Goal: Task Accomplishment & Management: Manage account settings

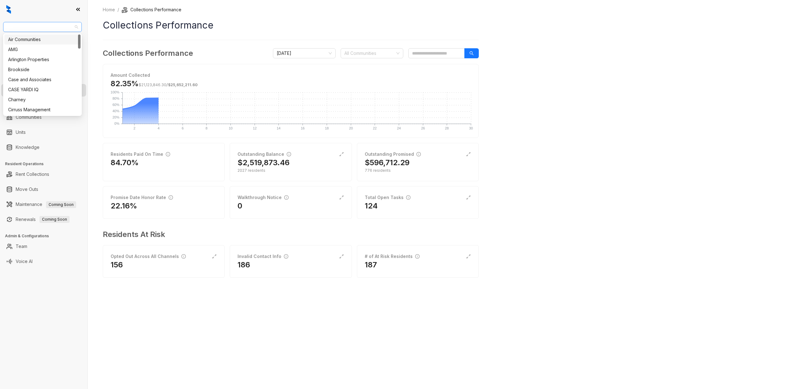
click at [66, 25] on span "Case and Associates" at bounding box center [42, 26] width 71 height 9
type input "***"
click at [46, 45] on div "Unified Residential" at bounding box center [42, 49] width 76 height 10
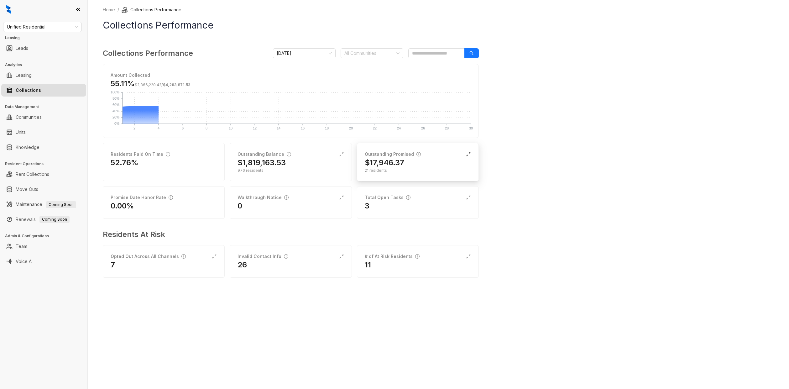
click at [468, 154] on icon "expand-alt" at bounding box center [468, 154] width 5 height 5
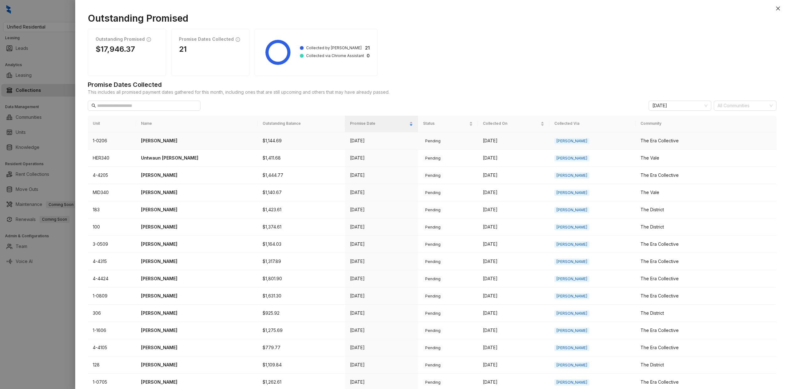
click at [172, 144] on p "Tiffany Pollard" at bounding box center [197, 140] width 112 height 7
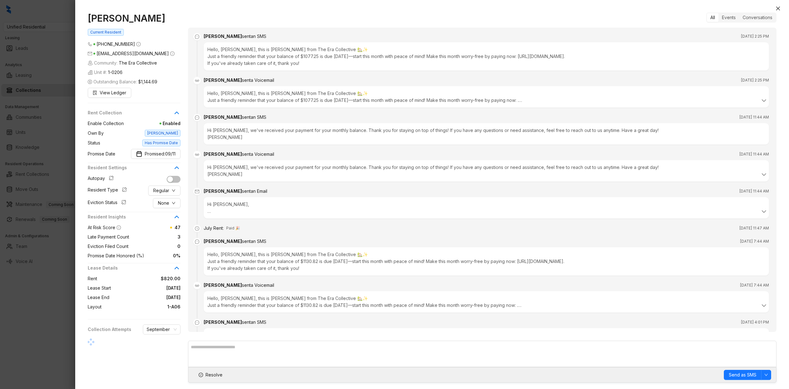
scroll to position [1162, 0]
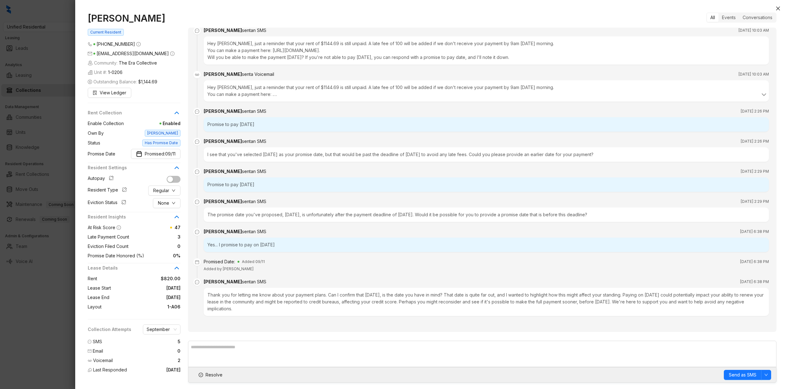
click at [58, 157] on div at bounding box center [394, 194] width 789 height 389
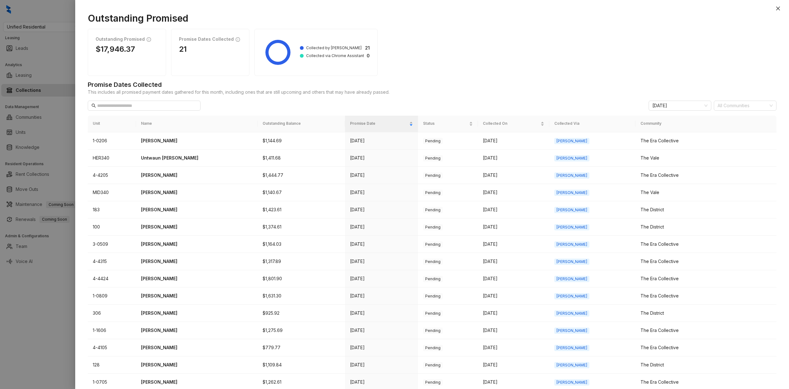
click at [65, 159] on div at bounding box center [394, 194] width 789 height 389
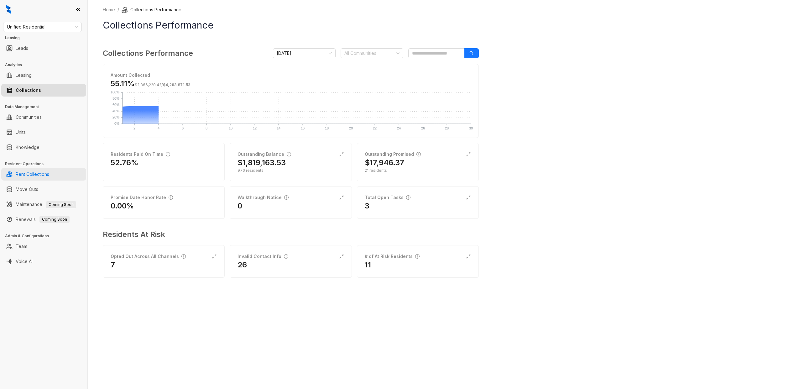
click at [38, 173] on link "Rent Collections" at bounding box center [33, 174] width 34 height 13
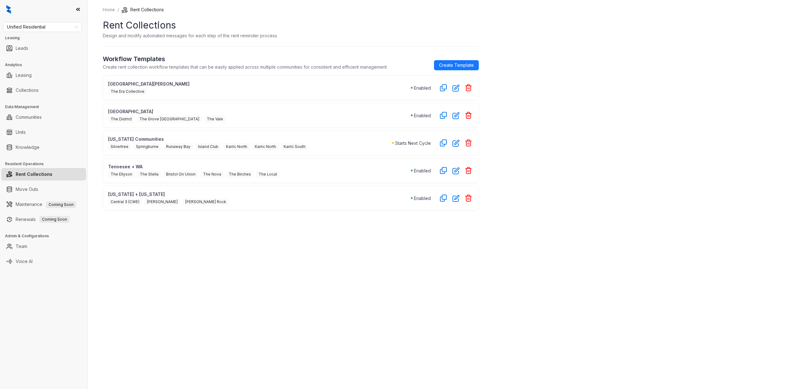
click at [442, 178] on div "Tennesee + WA The Ellyson The Stella Bristol On Union The Nova The Birches The …" at bounding box center [291, 170] width 376 height 25
click at [457, 172] on icon "button" at bounding box center [455, 170] width 7 height 7
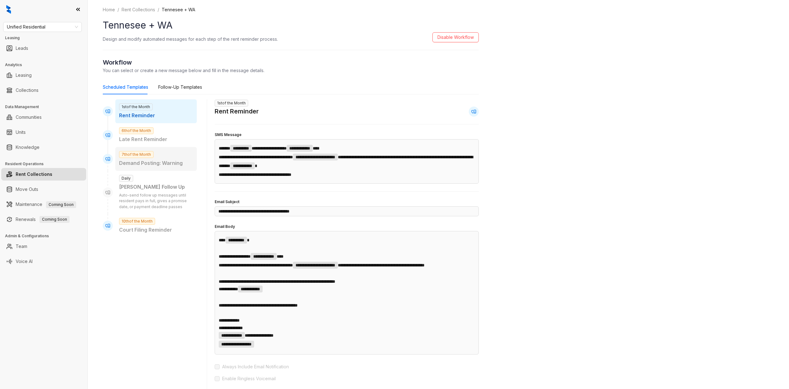
click at [177, 167] on div "7th of the Month Demand Posting: Warning" at bounding box center [155, 159] width 81 height 24
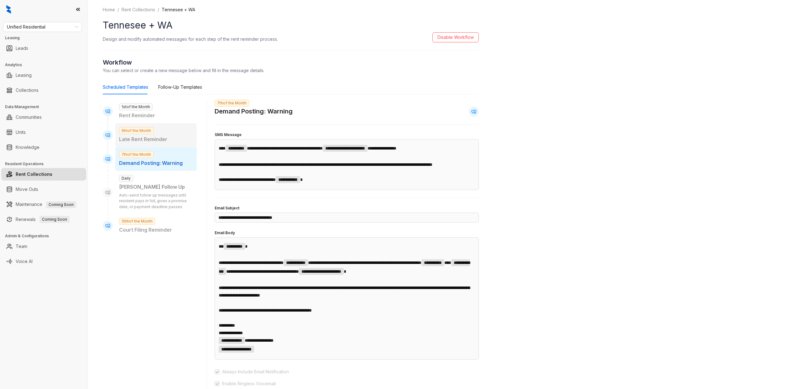
click at [167, 137] on p "Late Rent Reminder" at bounding box center [156, 139] width 74 height 8
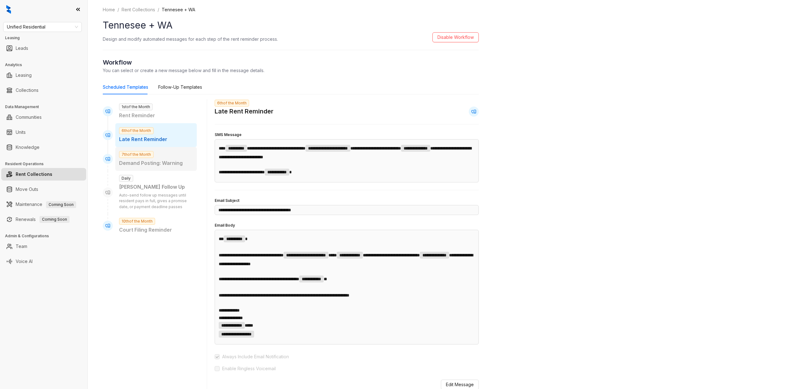
click at [169, 163] on p "Demand Posting: Warning" at bounding box center [156, 163] width 74 height 8
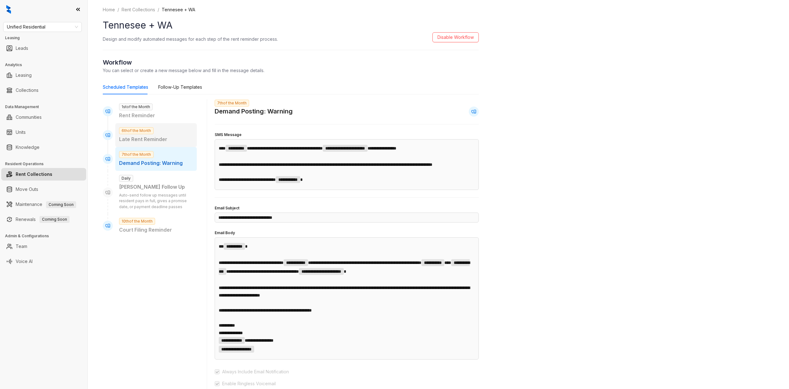
click at [168, 138] on p "Late Rent Reminder" at bounding box center [156, 139] width 74 height 8
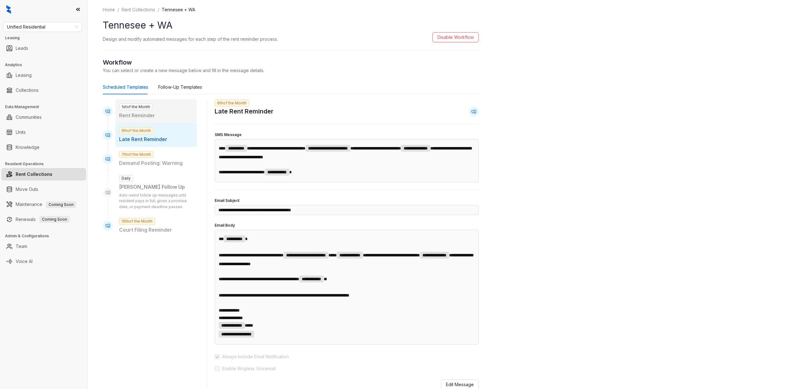
click at [166, 122] on div "1st of the Month Rent Reminder" at bounding box center [155, 111] width 81 height 24
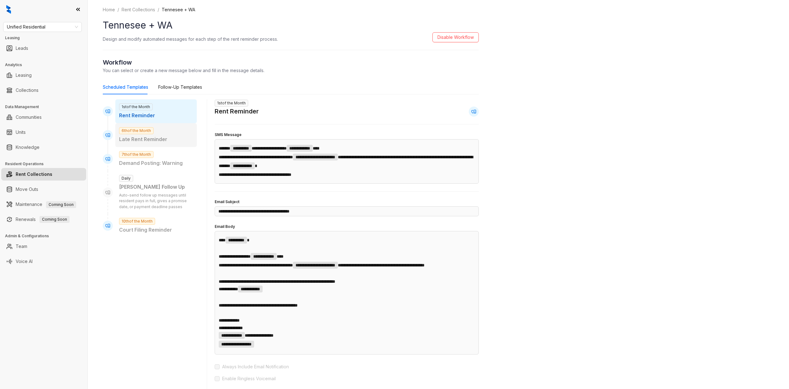
click at [164, 136] on p "Late Rent Reminder" at bounding box center [156, 139] width 74 height 8
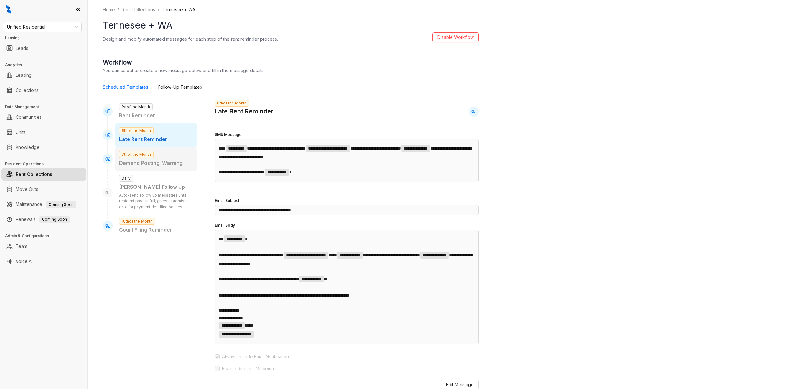
click at [167, 162] on p "Demand Posting: Warning" at bounding box center [156, 163] width 74 height 8
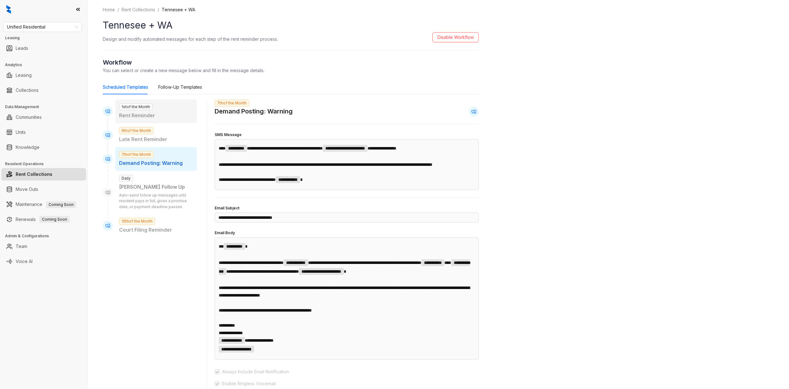
click at [167, 118] on p "Rent Reminder" at bounding box center [156, 116] width 74 height 8
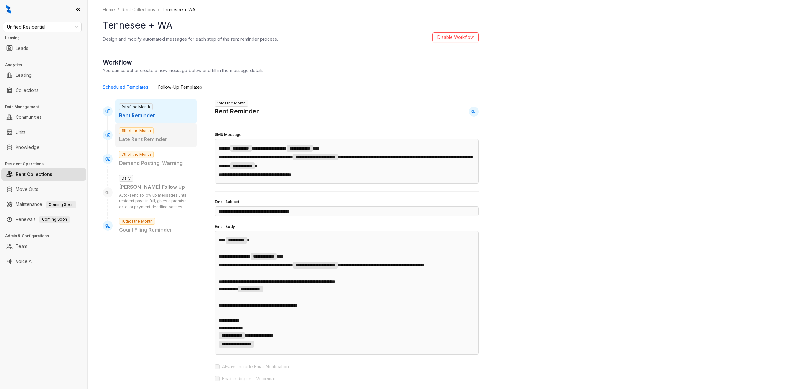
click at [175, 138] on p "Late Rent Reminder" at bounding box center [156, 139] width 74 height 8
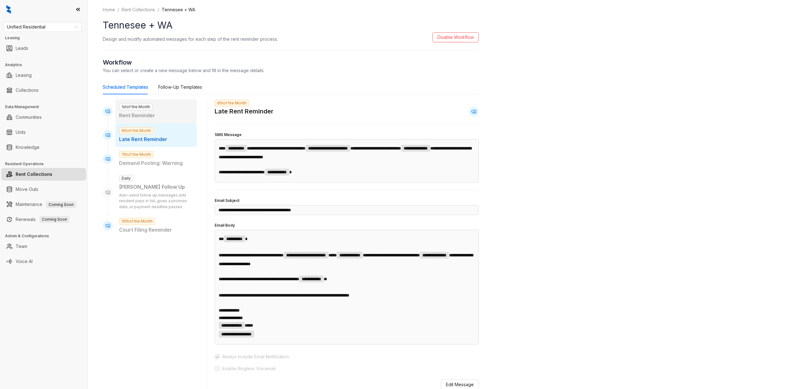
click at [170, 115] on p "Rent Reminder" at bounding box center [156, 116] width 74 height 8
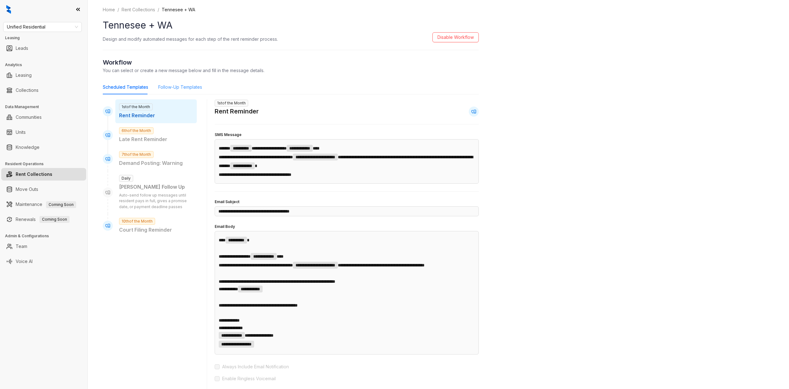
click at [174, 91] on div "Follow-Up Templates" at bounding box center [180, 87] width 44 height 14
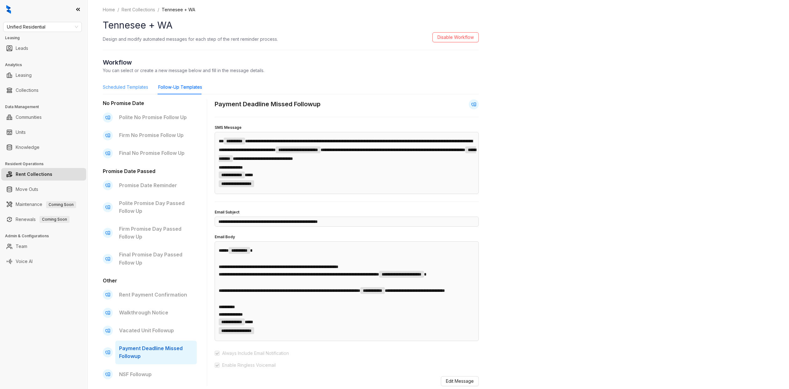
click at [141, 91] on div "Scheduled Templates" at bounding box center [125, 87] width 45 height 14
type input "**********"
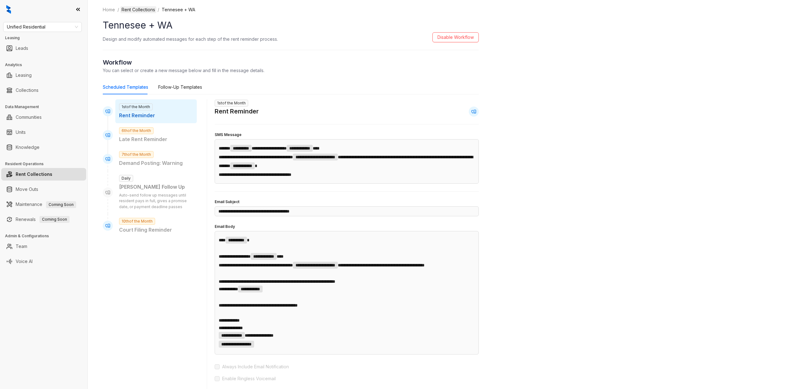
click at [146, 11] on link "Rent Collections" at bounding box center [138, 9] width 36 height 7
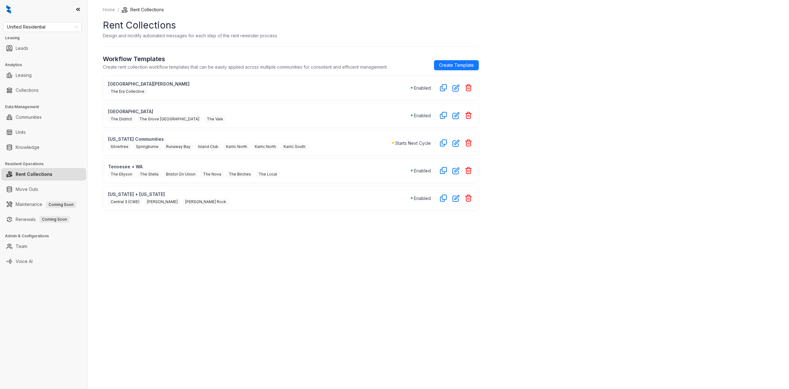
click at [52, 177] on link "Rent Collections" at bounding box center [34, 174] width 37 height 13
click at [25, 90] on link "Collections" at bounding box center [27, 90] width 23 height 13
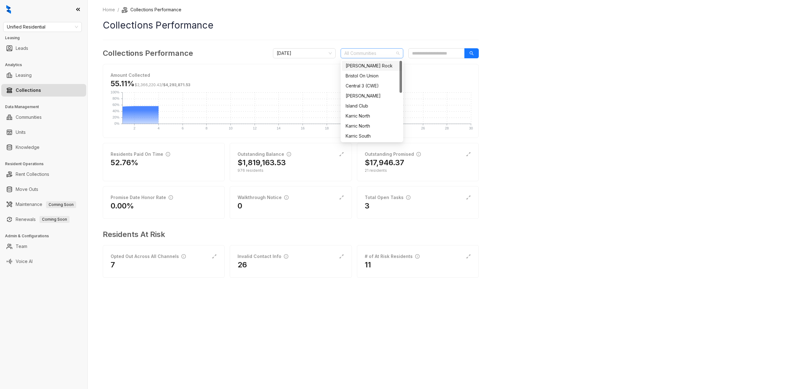
click at [372, 51] on div at bounding box center [369, 53] width 54 height 9
type input "******"
click at [373, 68] on div "The Nova" at bounding box center [372, 65] width 53 height 7
click at [554, 81] on div "Home / Collections Performance Collections Performance Collections Performance …" at bounding box center [438, 194] width 701 height 389
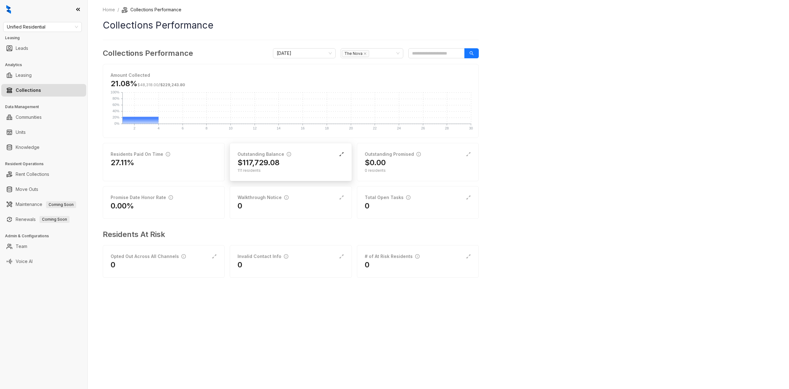
click at [343, 152] on icon "expand-alt" at bounding box center [341, 154] width 5 height 5
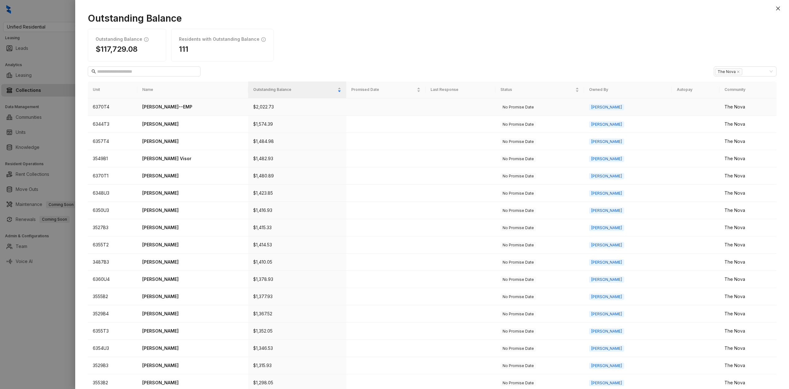
click at [183, 106] on p "Nicholas Matthews--EMP" at bounding box center [192, 106] width 101 height 7
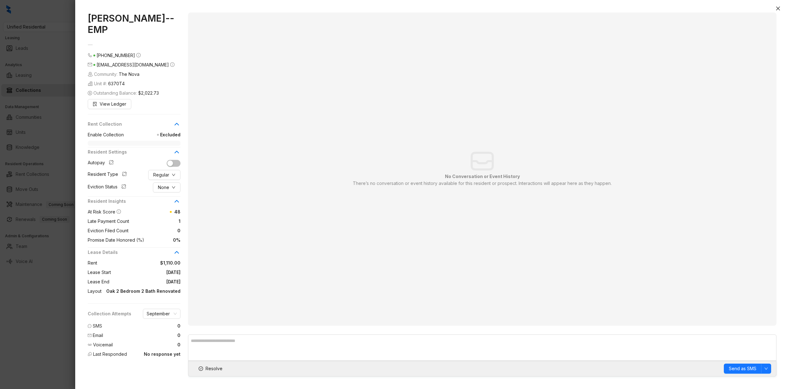
click at [65, 143] on div at bounding box center [394, 194] width 789 height 389
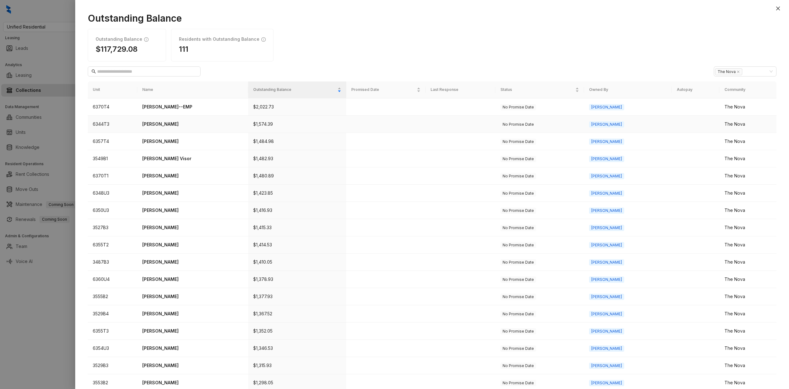
click at [191, 129] on td "Jasmine Morton" at bounding box center [192, 124] width 111 height 17
click at [170, 128] on td "Jasmine Morton" at bounding box center [192, 124] width 111 height 17
click at [164, 125] on p "Jasmine Morton" at bounding box center [192, 124] width 101 height 7
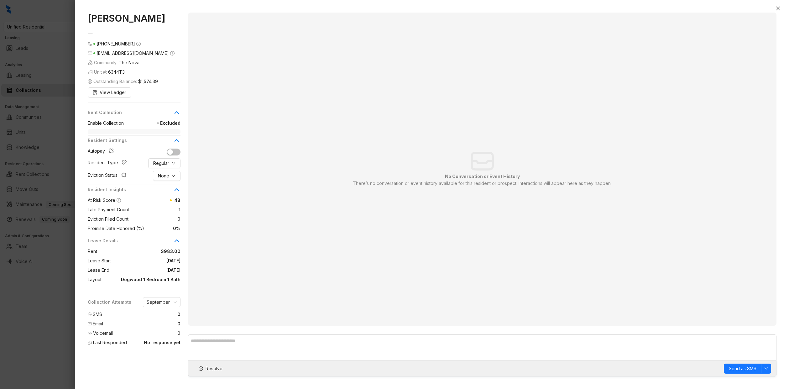
click at [169, 123] on span "Excluded" at bounding box center [152, 123] width 57 height 7
click at [173, 122] on span "Excluded" at bounding box center [152, 123] width 57 height 7
click at [174, 123] on span "Excluded" at bounding box center [152, 123] width 57 height 7
click at [56, 130] on div at bounding box center [394, 194] width 789 height 389
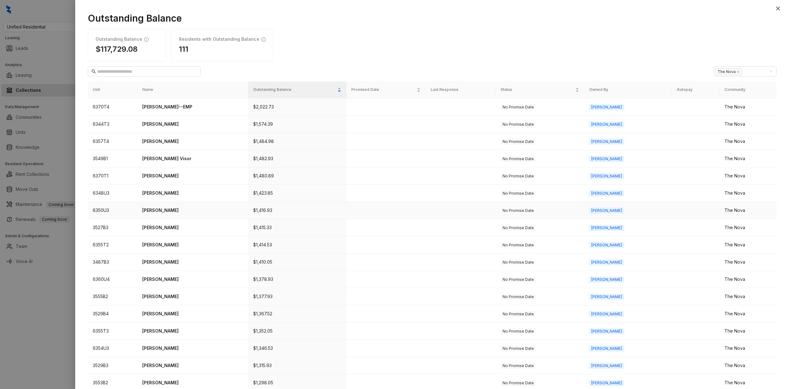
click at [161, 209] on p "Alicia Jones" at bounding box center [192, 210] width 101 height 7
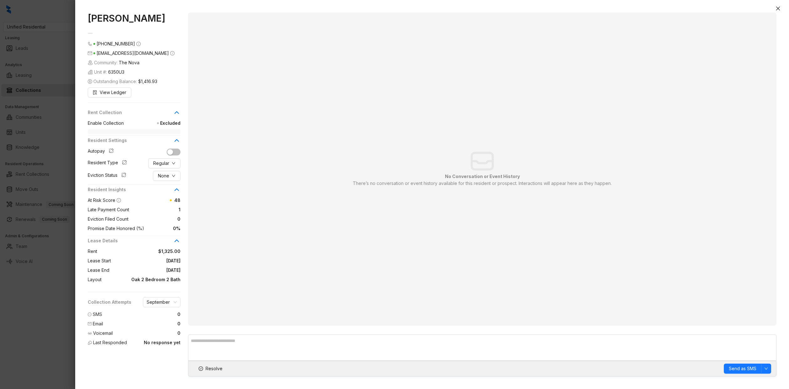
click at [178, 126] on span "Excluded" at bounding box center [152, 123] width 57 height 7
click at [174, 123] on span "Excluded" at bounding box center [152, 123] width 57 height 7
click at [165, 162] on span "Regular" at bounding box center [161, 163] width 16 height 7
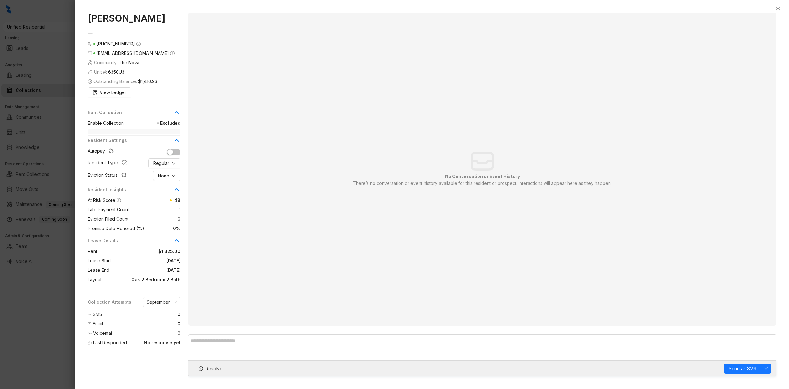
click at [126, 164] on button "button" at bounding box center [124, 162] width 10 height 10
click at [103, 167] on div "Resident Type" at bounding box center [109, 163] width 42 height 8
click at [202, 87] on div "No Conversation or Event History There’s no conversation or event history avail…" at bounding box center [482, 169] width 571 height 300
click at [173, 124] on span "Excluded" at bounding box center [152, 123] width 57 height 7
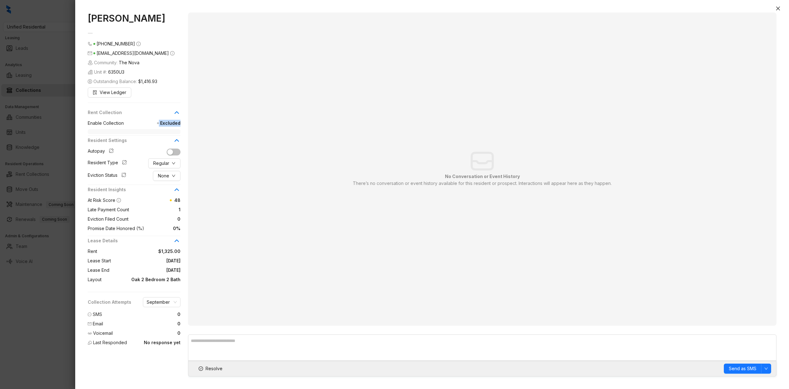
click at [173, 124] on span "Excluded" at bounding box center [152, 123] width 57 height 7
click at [119, 124] on span "Enable Collection" at bounding box center [106, 123] width 36 height 7
click at [61, 142] on div at bounding box center [394, 194] width 789 height 389
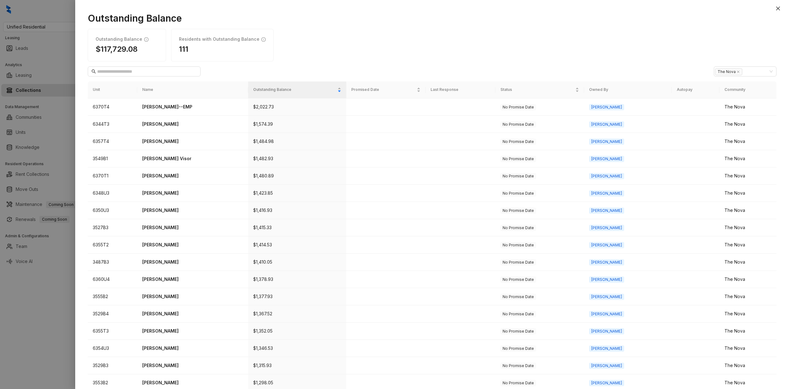
click at [37, 136] on div at bounding box center [394, 194] width 789 height 389
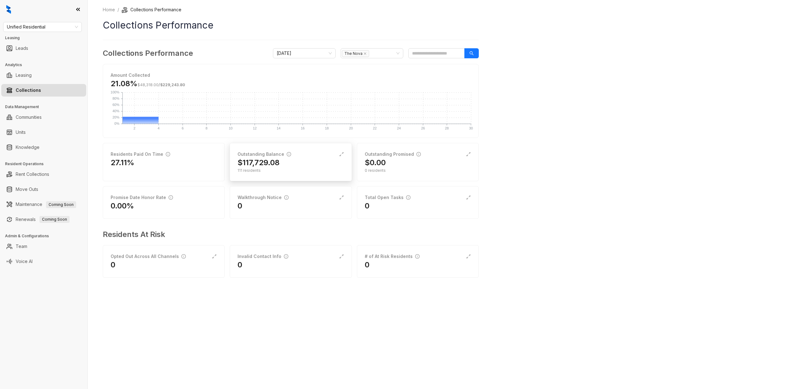
click at [267, 166] on h2 "$117,729.08" at bounding box center [258, 163] width 42 height 10
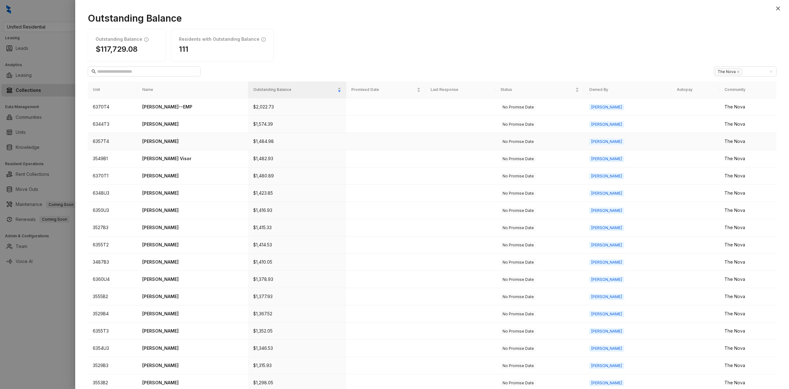
click at [167, 141] on p "Ericka Humphrey" at bounding box center [192, 141] width 101 height 7
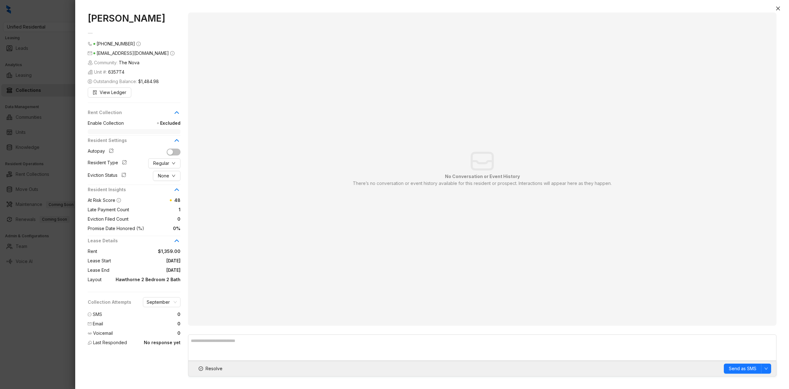
click at [61, 178] on div at bounding box center [394, 194] width 789 height 389
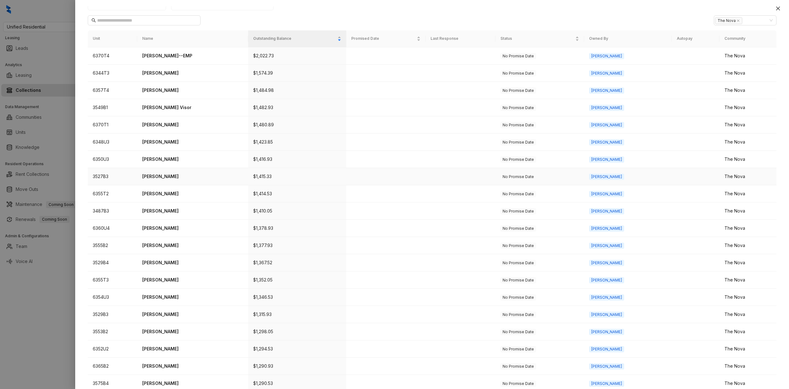
scroll to position [75, 0]
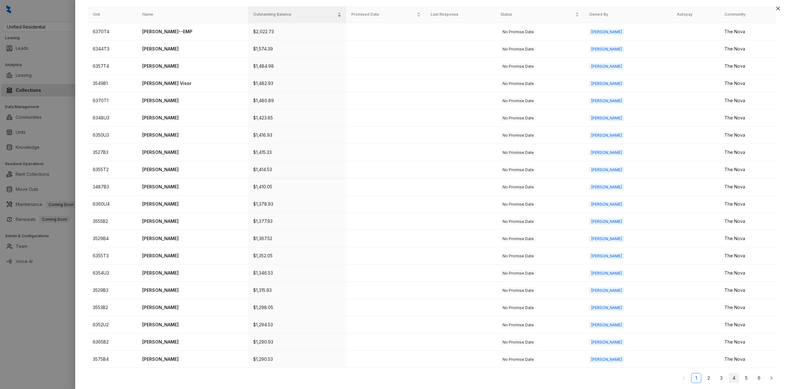
click at [736, 379] on link "4" at bounding box center [733, 377] width 9 height 9
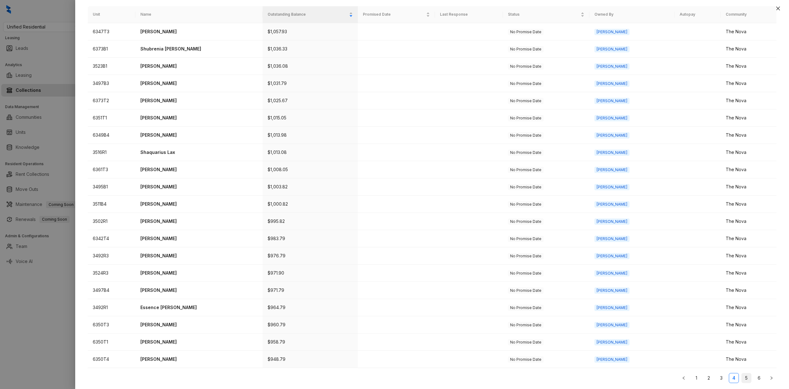
click at [746, 377] on link "5" at bounding box center [746, 377] width 9 height 9
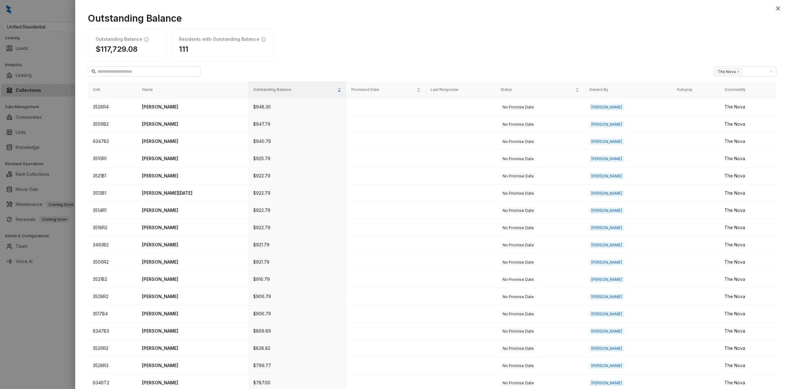
click at [39, 107] on div at bounding box center [394, 194] width 789 height 389
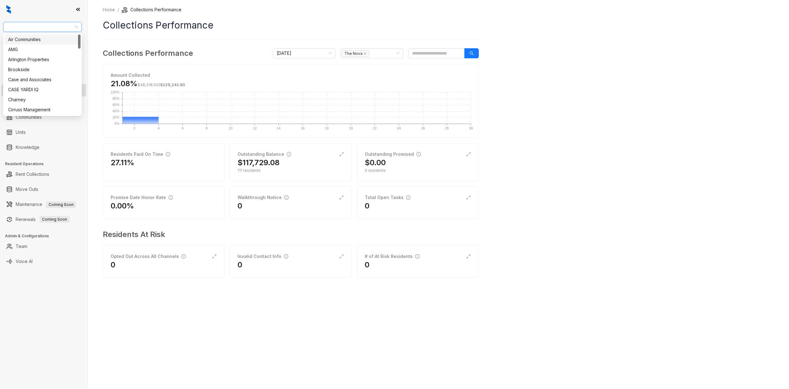
click at [37, 29] on span "Unified Residential" at bounding box center [42, 26] width 71 height 9
type input "***"
click at [30, 40] on div "Case and Associates" at bounding box center [42, 39] width 69 height 7
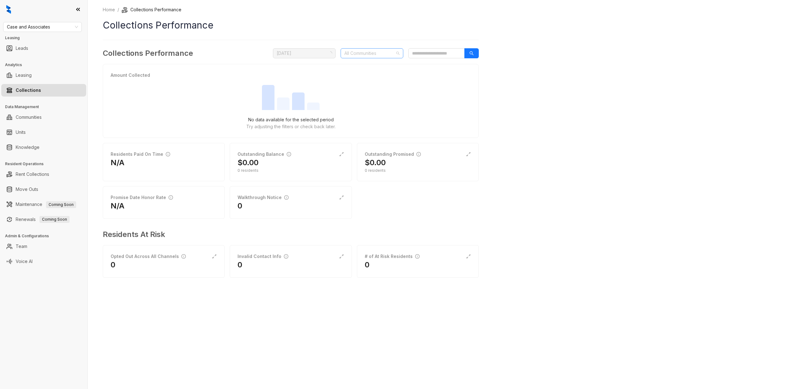
click at [378, 52] on div at bounding box center [369, 53] width 54 height 9
type input "***"
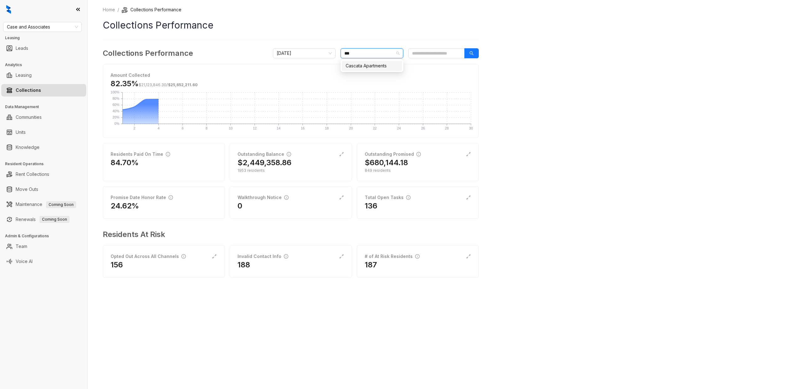
click at [372, 67] on div "Cascata Apartments" at bounding box center [372, 65] width 53 height 7
click at [368, 60] on div "63c834c0c3cf2b8a557f0691 63c834c249c9695d5d4b1990 24Hundred OKC 97 [GEOGRAPHIC_…" at bounding box center [372, 101] width 63 height 83
click at [445, 33] on div "Home / Collections Performance Collections Performance Collections Performance …" at bounding box center [291, 146] width 376 height 280
click at [342, 154] on icon "expand-alt" at bounding box center [341, 154] width 5 height 5
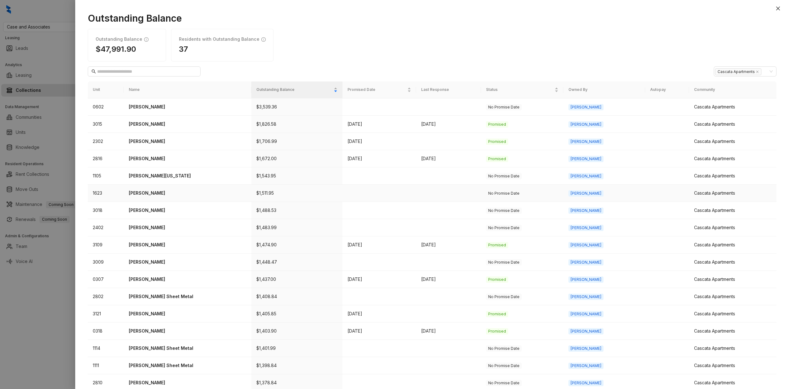
click at [144, 192] on p "[PERSON_NAME]" at bounding box center [187, 193] width 117 height 7
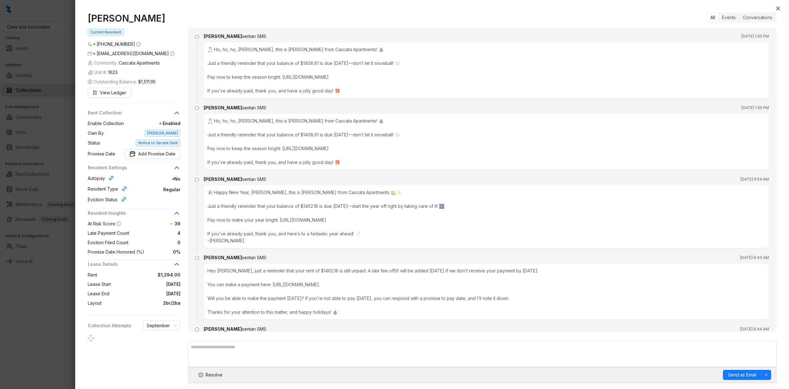
scroll to position [1571, 0]
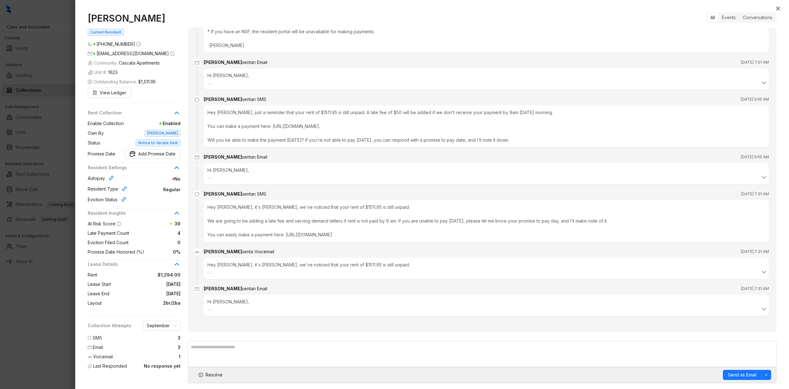
click at [742, 287] on span "[DATE] 7:31 AM" at bounding box center [755, 288] width 28 height 6
click at [434, 311] on div "Hi [PERSON_NAME], We are writing to inform you that, as of 4th, you are in defa…" at bounding box center [486, 305] width 558 height 14
click at [65, 176] on div at bounding box center [394, 194] width 789 height 389
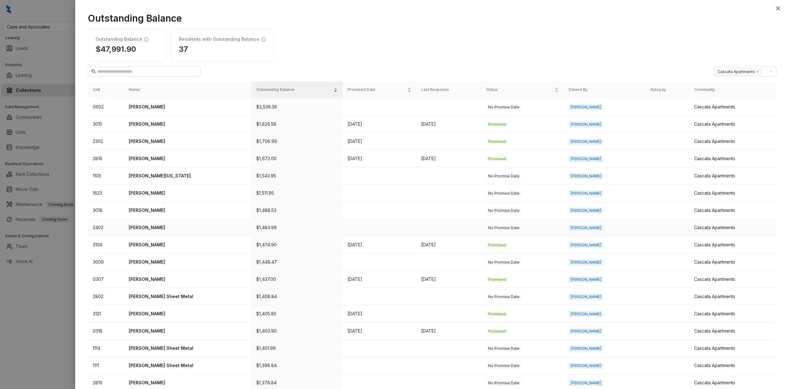
scroll to position [75, 0]
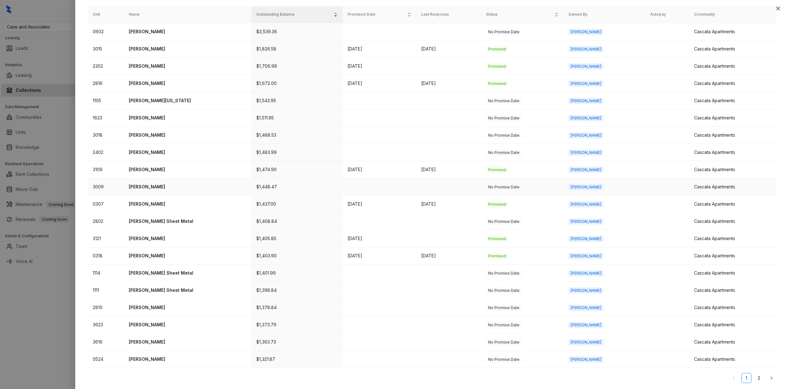
click at [149, 186] on p "[PERSON_NAME]" at bounding box center [187, 186] width 117 height 7
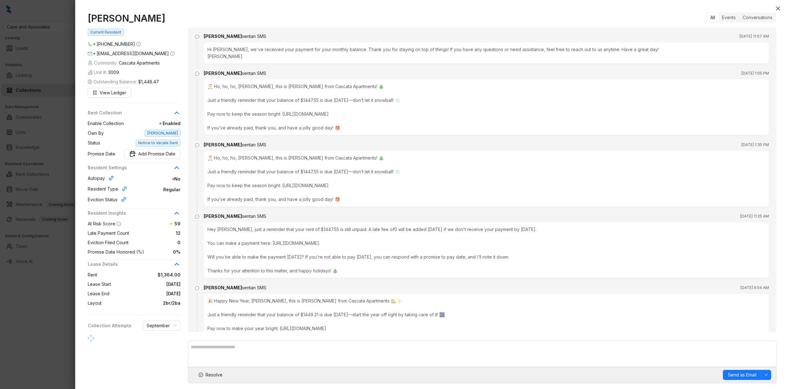
scroll to position [3238, 0]
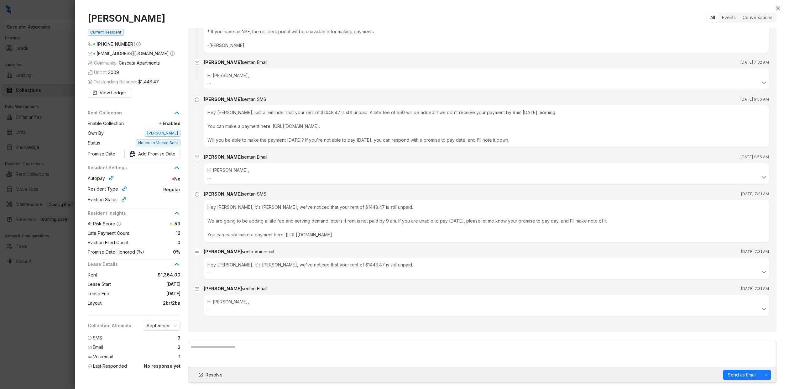
click at [167, 123] on span "Enabled" at bounding box center [152, 123] width 57 height 7
click at [172, 120] on span "Enabled" at bounding box center [152, 123] width 57 height 7
click at [174, 134] on span "[PERSON_NAME]" at bounding box center [163, 133] width 36 height 7
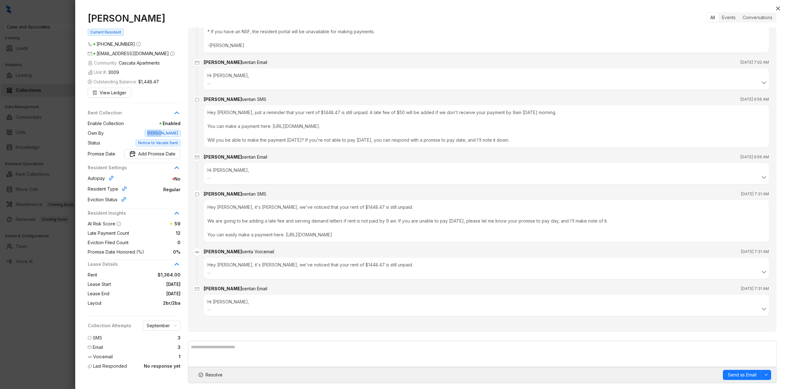
click at [174, 134] on span "[PERSON_NAME]" at bounding box center [163, 133] width 36 height 7
click at [175, 112] on icon at bounding box center [177, 113] width 8 height 8
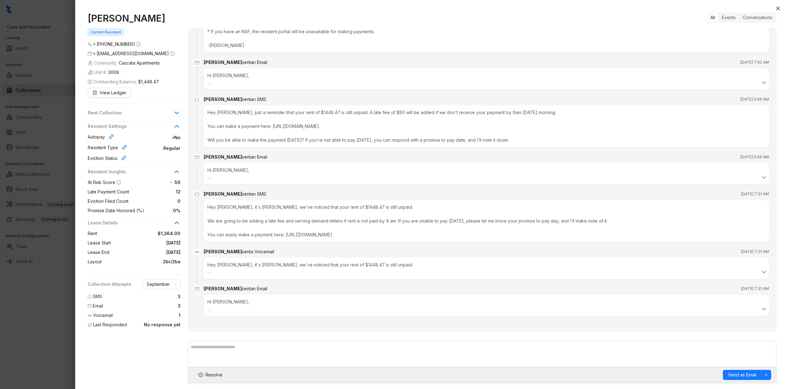
click at [175, 112] on icon at bounding box center [177, 113] width 8 height 8
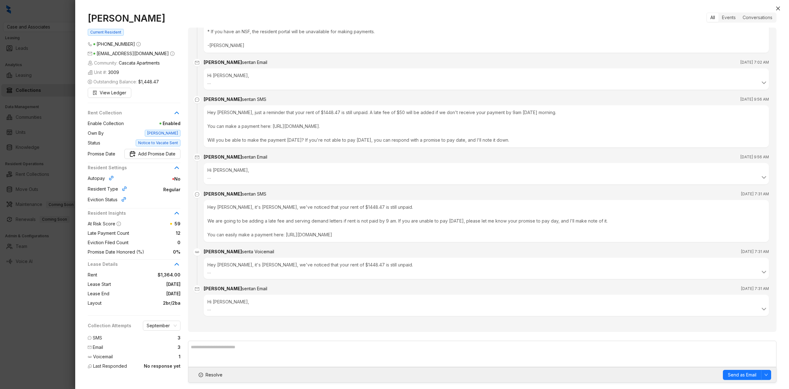
click at [49, 124] on div at bounding box center [394, 194] width 789 height 389
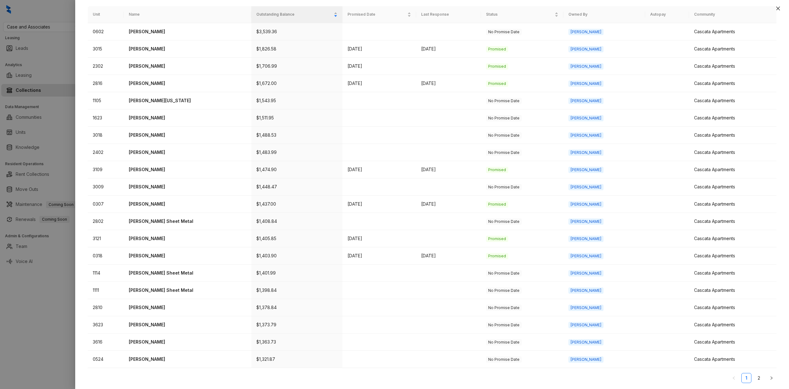
click at [57, 39] on div at bounding box center [394, 194] width 789 height 389
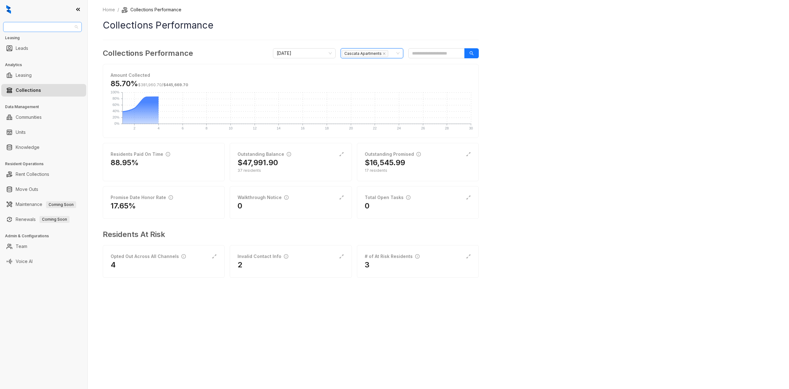
click at [54, 27] on span "Case and Associates" at bounding box center [42, 26] width 71 height 9
type input "***"
click at [41, 50] on div "Unified Residential" at bounding box center [42, 49] width 69 height 7
click at [451, 201] on div "3" at bounding box center [418, 206] width 106 height 10
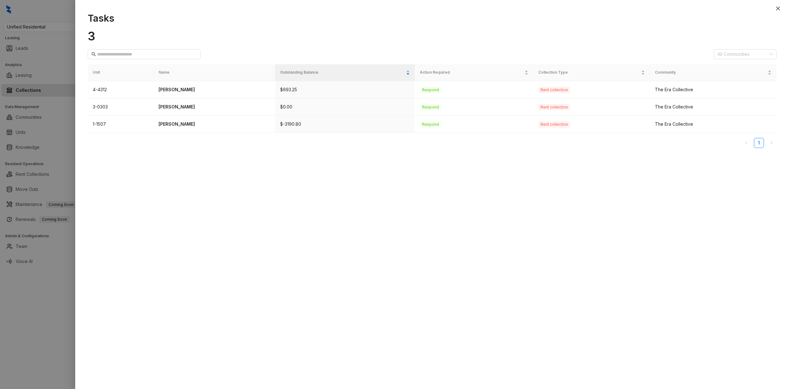
click at [42, 102] on div at bounding box center [394, 194] width 789 height 389
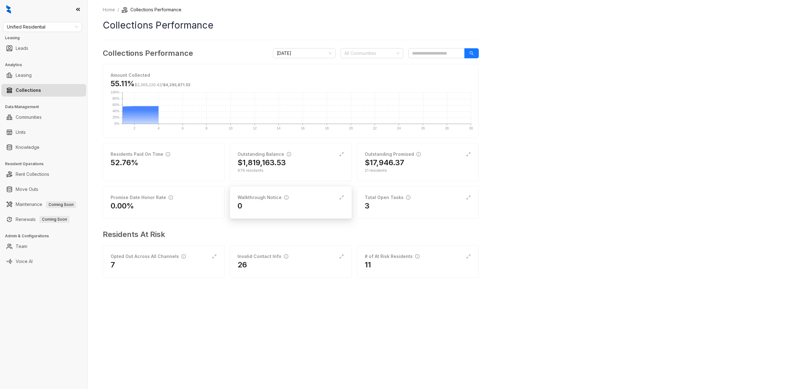
click at [301, 197] on div "Walkthrough Notice" at bounding box center [290, 197] width 106 height 7
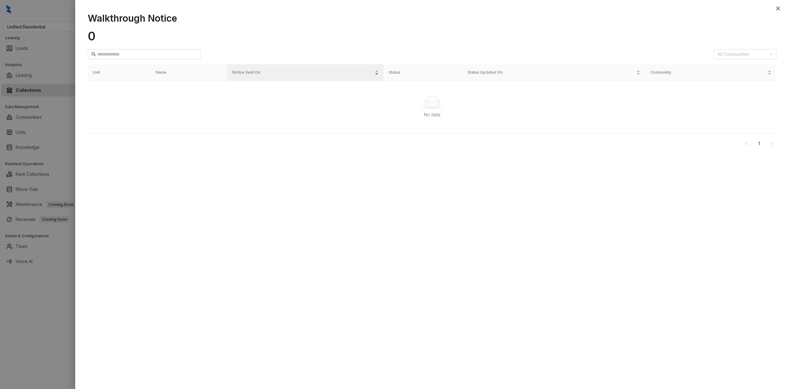
click at [47, 132] on div at bounding box center [394, 194] width 789 height 389
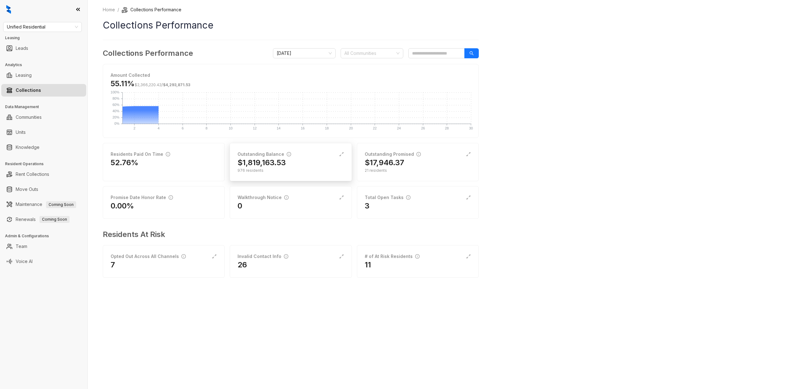
click at [307, 156] on div "Outstanding Balance" at bounding box center [290, 154] width 106 height 7
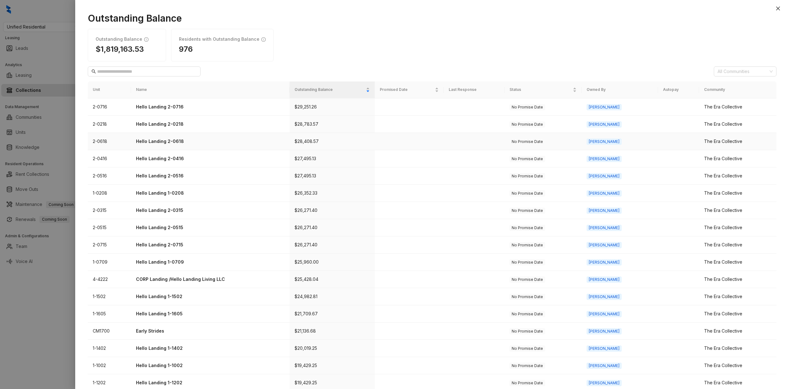
click at [180, 141] on p "Hello Landing 2-0618" at bounding box center [210, 141] width 149 height 7
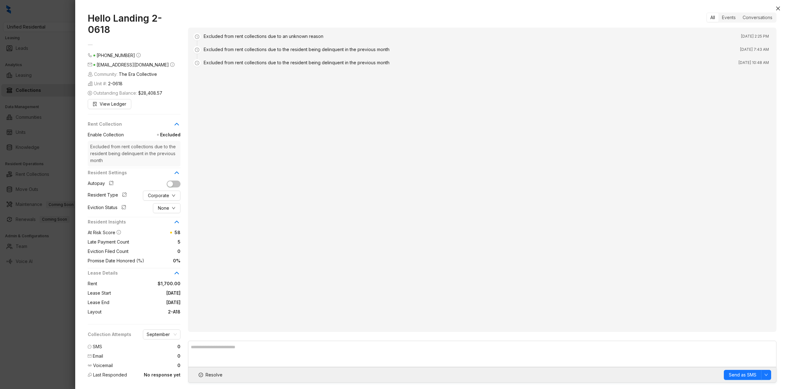
drag, startPoint x: 131, startPoint y: 153, endPoint x: 131, endPoint y: 157, distance: 3.5
click at [131, 157] on span "Excluded from rent collections due to the resident being delinquent in the prev…" at bounding box center [134, 154] width 93 height 26
drag, startPoint x: 108, startPoint y: 153, endPoint x: 135, endPoint y: 166, distance: 30.0
click at [135, 166] on span "Excluded from rent collections due to the resident being delinquent in the prev…" at bounding box center [134, 154] width 93 height 26
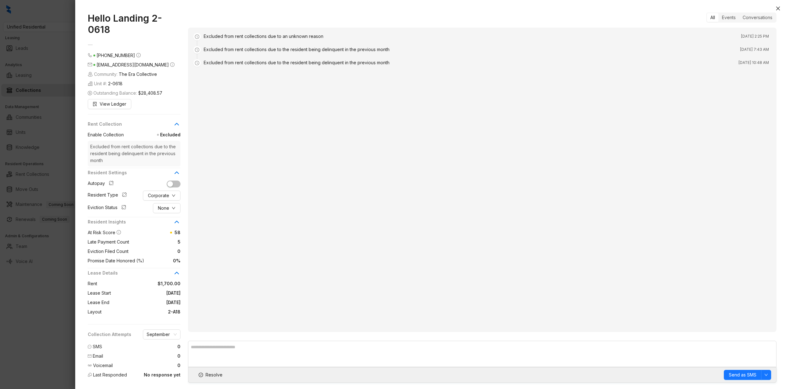
click at [175, 125] on icon at bounding box center [177, 124] width 4 height 2
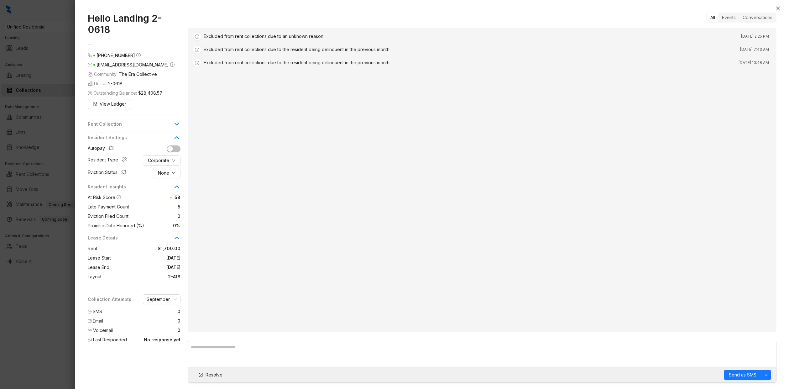
click at [175, 128] on icon at bounding box center [177, 124] width 8 height 8
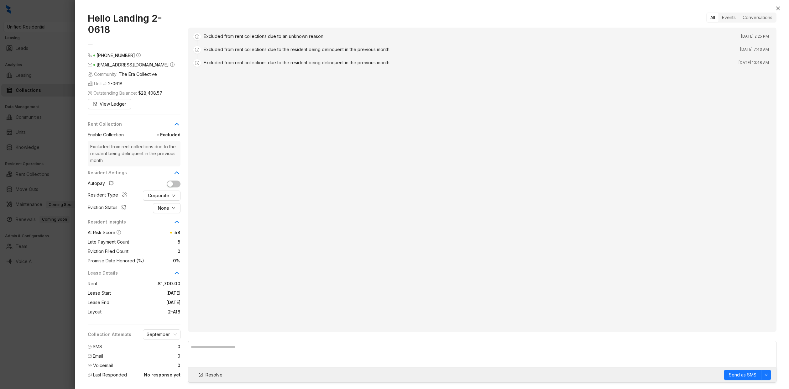
click at [39, 53] on div at bounding box center [394, 194] width 789 height 389
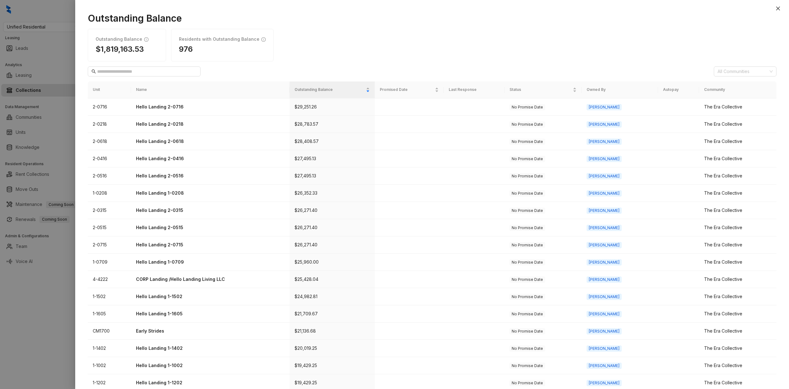
click at [53, 123] on div at bounding box center [394, 194] width 789 height 389
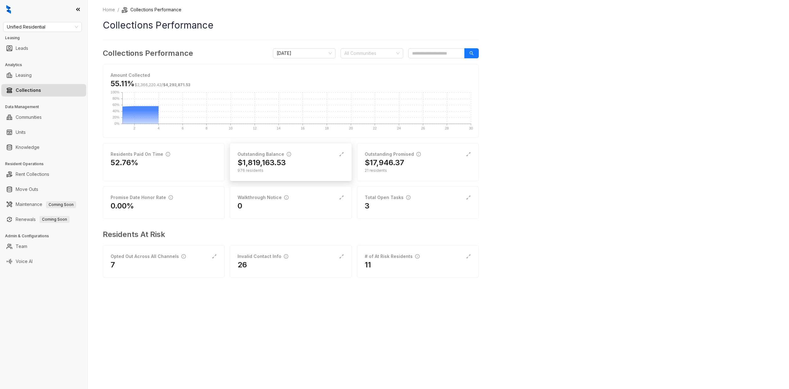
click at [269, 150] on div "Outstanding Balance $1,819,163.53 976 residents" at bounding box center [291, 162] width 122 height 38
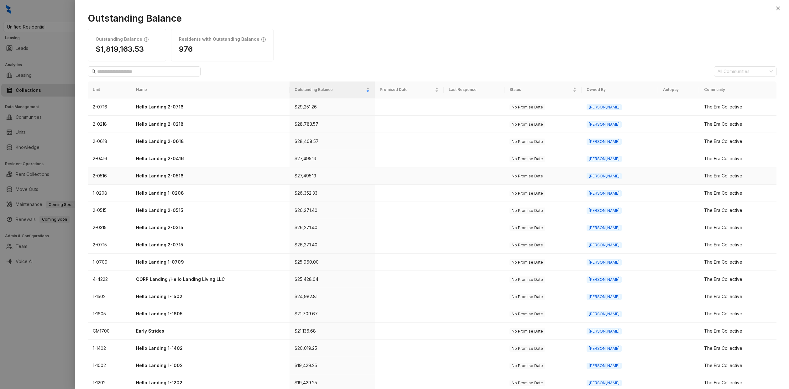
scroll to position [75, 0]
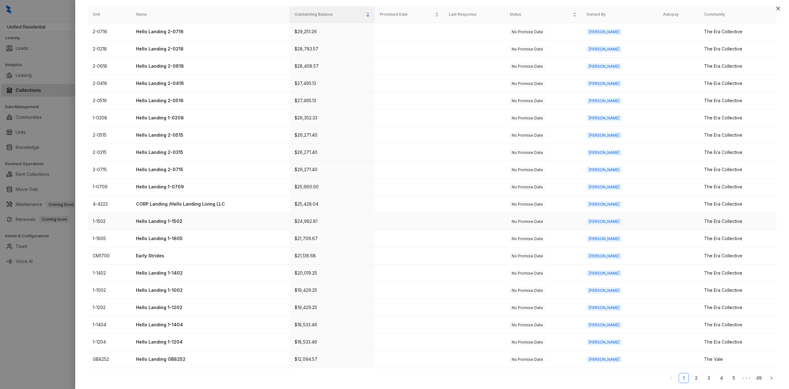
click at [163, 224] on p "Hello Landing 1-1502" at bounding box center [210, 221] width 149 height 7
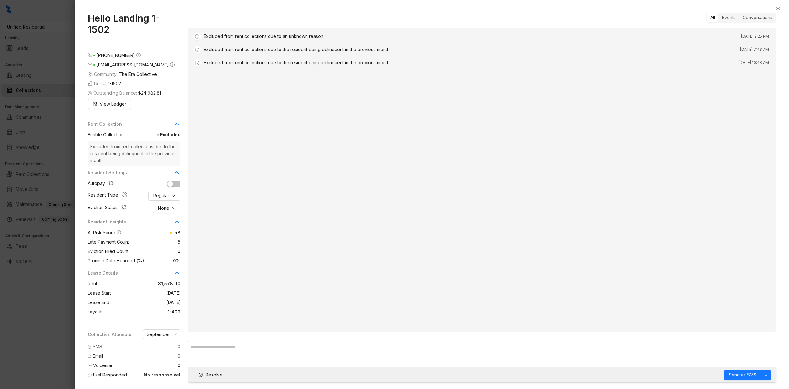
click at [66, 124] on div at bounding box center [394, 194] width 789 height 389
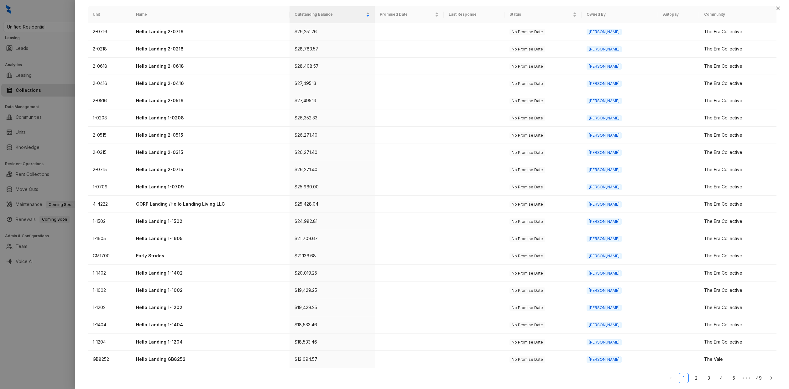
click at [66, 125] on div at bounding box center [394, 194] width 789 height 389
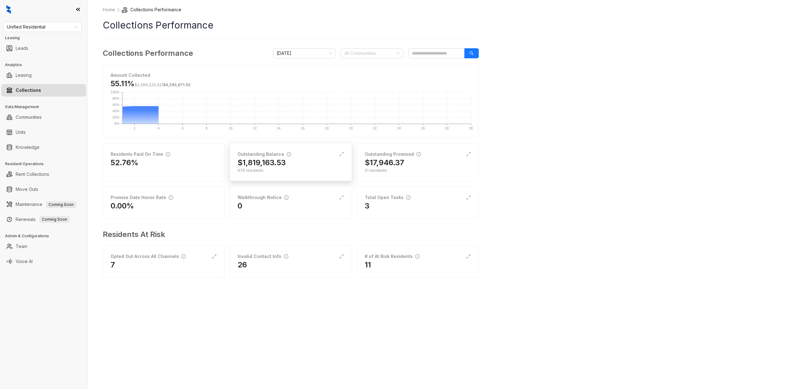
click at [295, 161] on div "$1,819,163.53" at bounding box center [290, 163] width 106 height 10
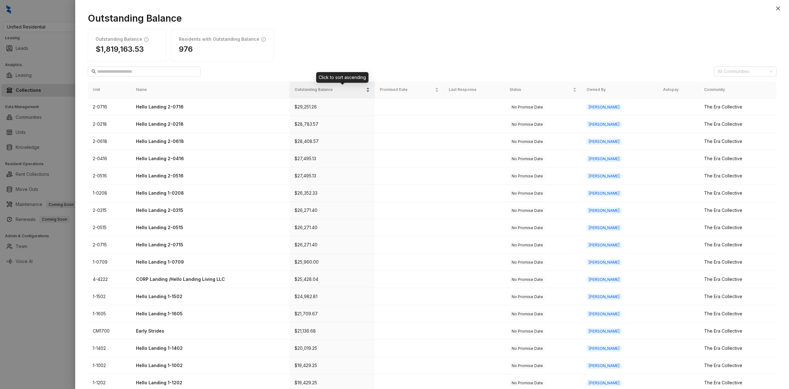
click at [324, 90] on span "Outstanding Balance" at bounding box center [330, 90] width 70 height 6
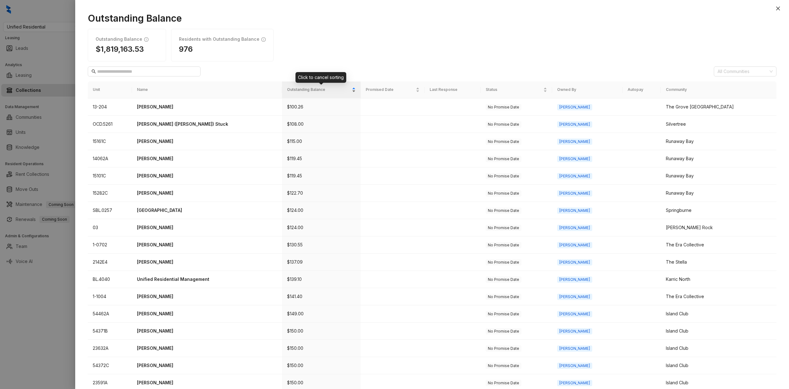
click at [322, 93] on div "Outstanding Balance" at bounding box center [321, 89] width 69 height 6
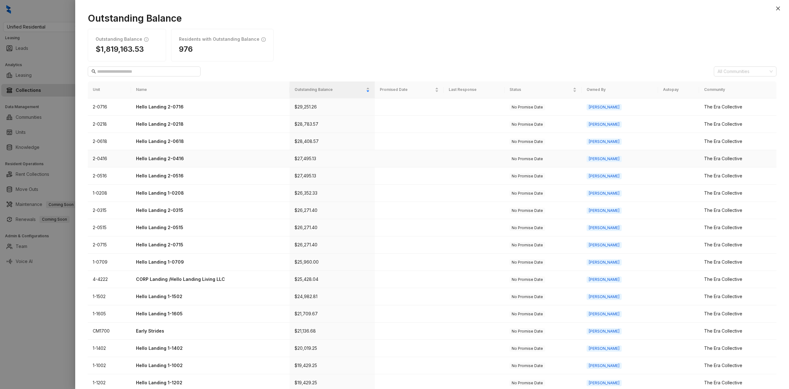
scroll to position [75, 0]
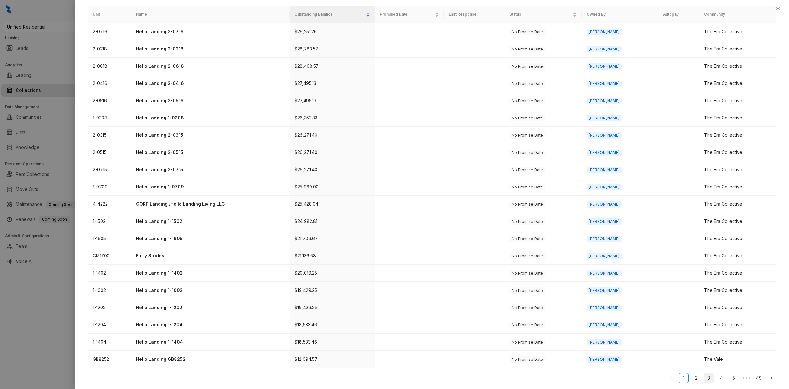
click at [708, 382] on link "3" at bounding box center [708, 377] width 9 height 9
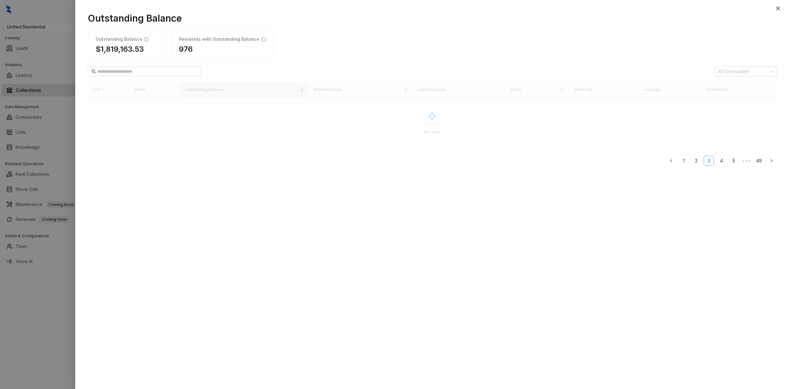
scroll to position [0, 0]
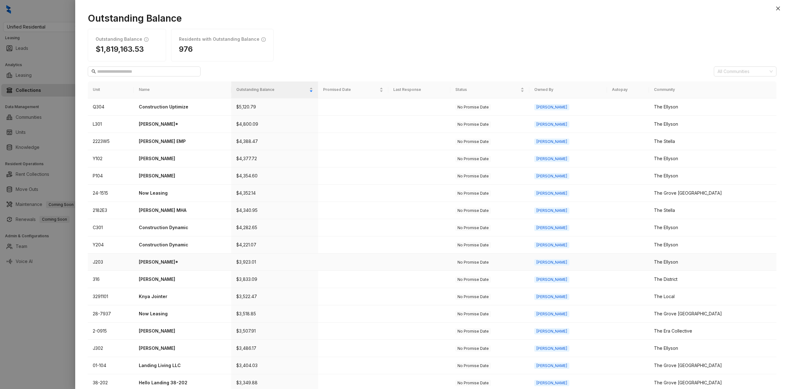
click at [163, 263] on p "Darlene Bradley*" at bounding box center [182, 261] width 87 height 7
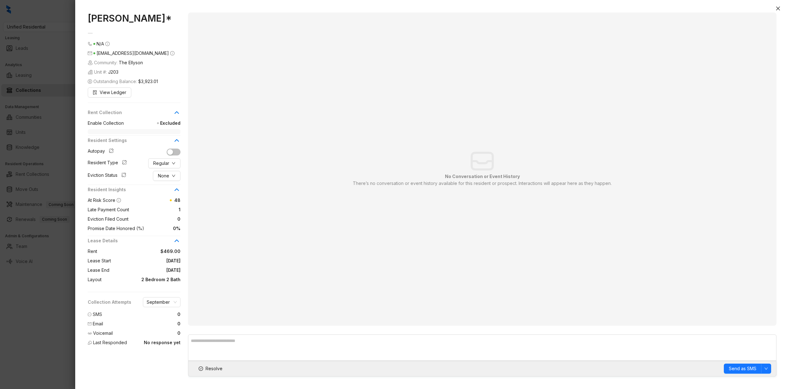
click at [178, 125] on span "Excluded" at bounding box center [152, 123] width 57 height 7
click at [172, 121] on span "Excluded" at bounding box center [152, 123] width 57 height 7
click at [175, 118] on div "Rent Collection" at bounding box center [134, 114] width 93 height 11
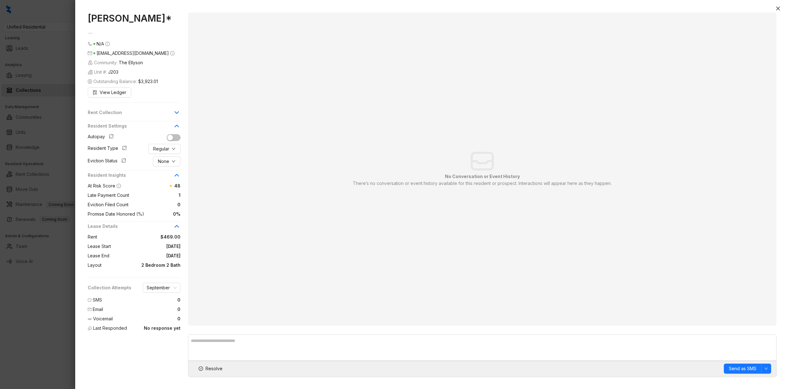
click at [176, 115] on icon at bounding box center [177, 113] width 8 height 8
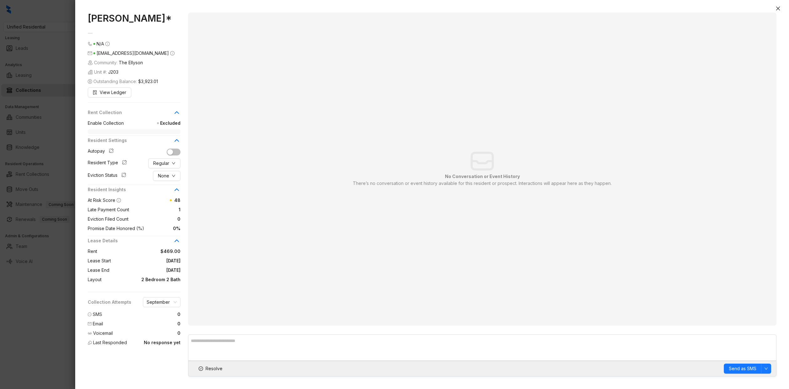
click at [55, 137] on div at bounding box center [394, 194] width 789 height 389
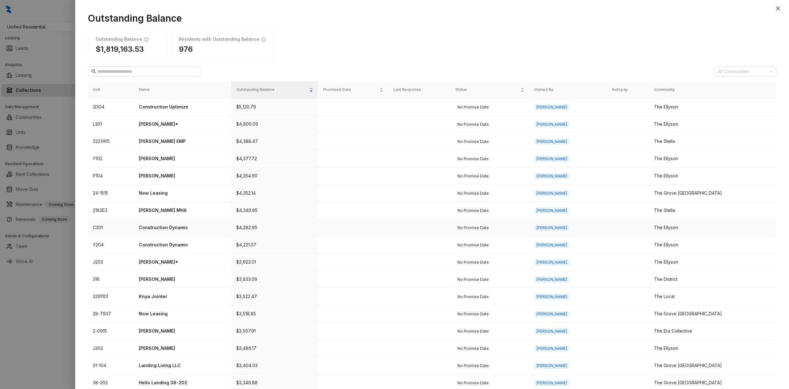
scroll to position [75, 0]
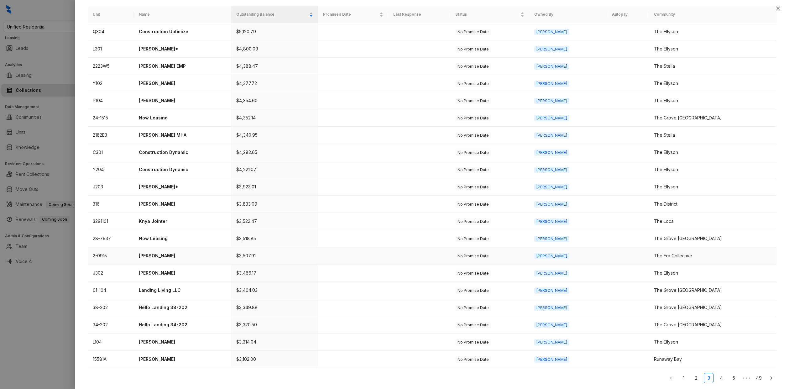
click at [165, 256] on p "John Tanurchis" at bounding box center [182, 255] width 87 height 7
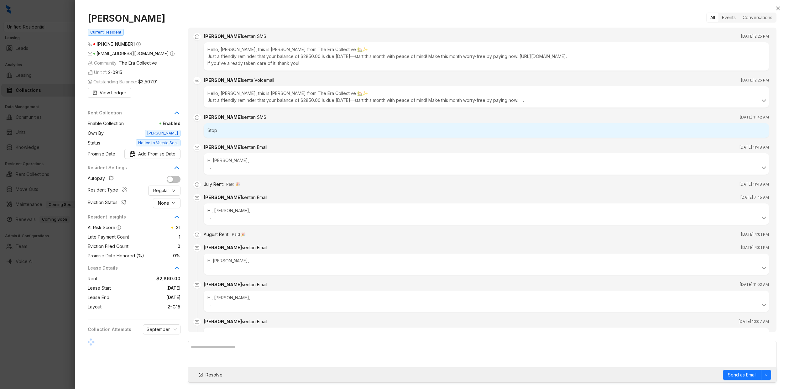
scroll to position [70, 0]
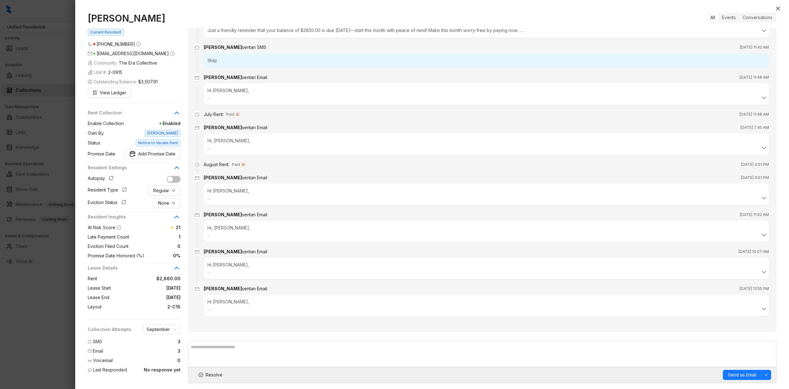
click at [48, 146] on div at bounding box center [394, 194] width 789 height 389
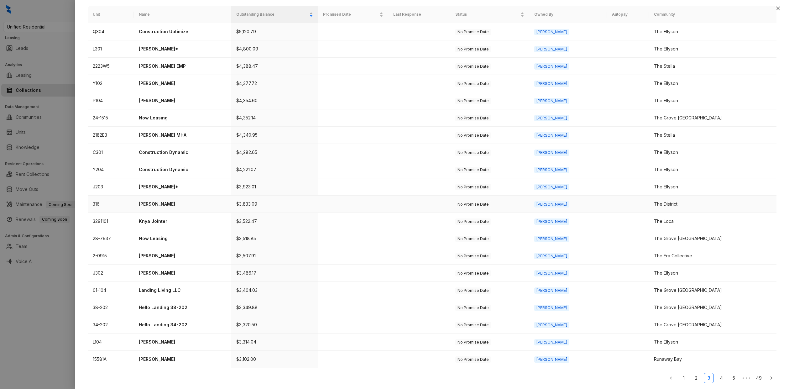
click at [161, 201] on p "Catoria Boyd" at bounding box center [182, 204] width 87 height 7
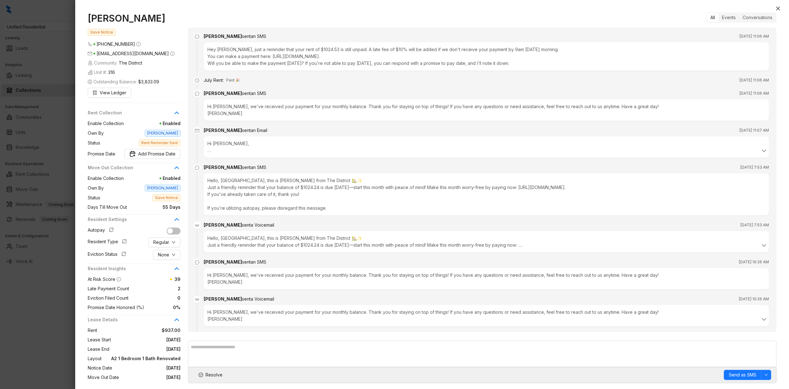
scroll to position [155, 0]
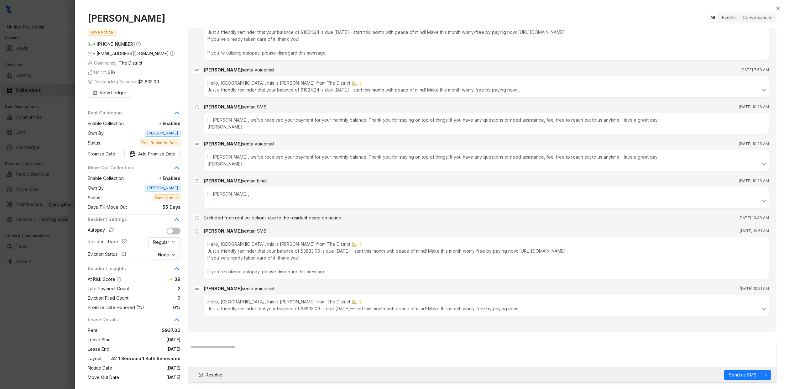
click at [263, 306] on div "Hello, Catoria, this is Kelsey from The District 🏡✨ Just a friendly reminder th…" at bounding box center [486, 305] width 558 height 14
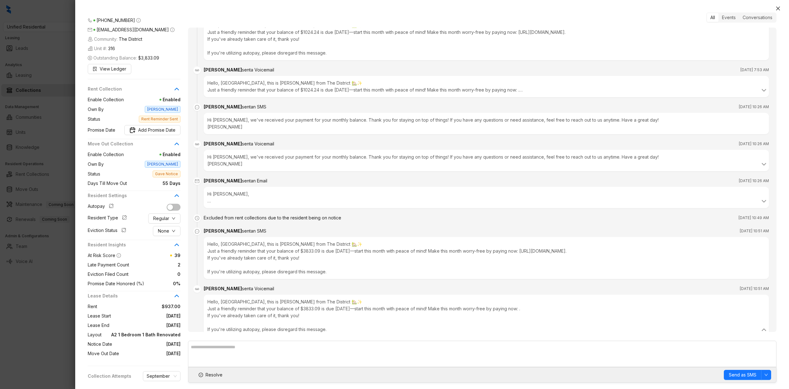
scroll to position [0, 0]
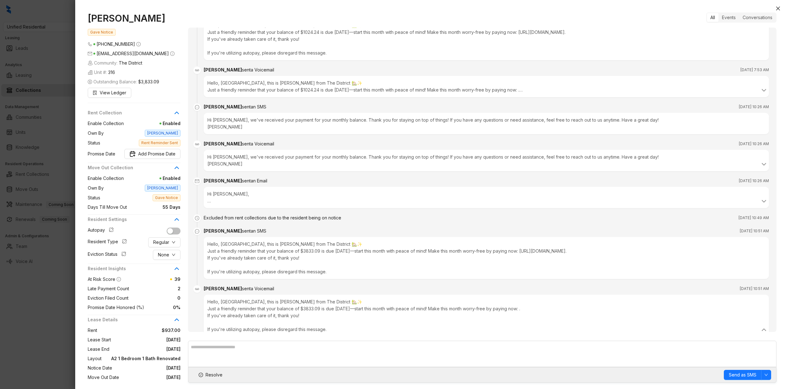
click at [54, 148] on div at bounding box center [394, 194] width 789 height 389
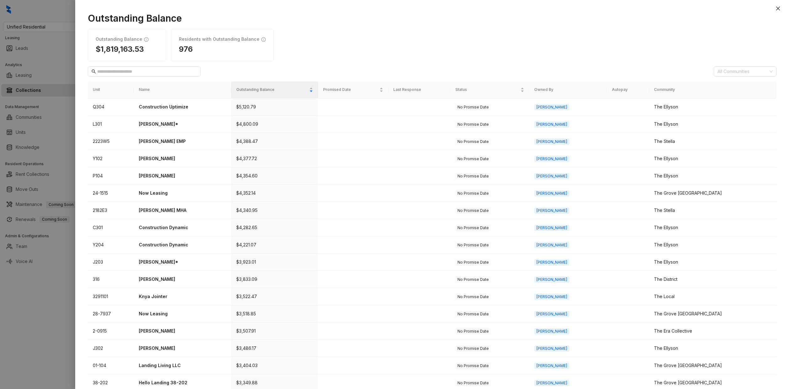
click at [68, 83] on div at bounding box center [394, 194] width 789 height 389
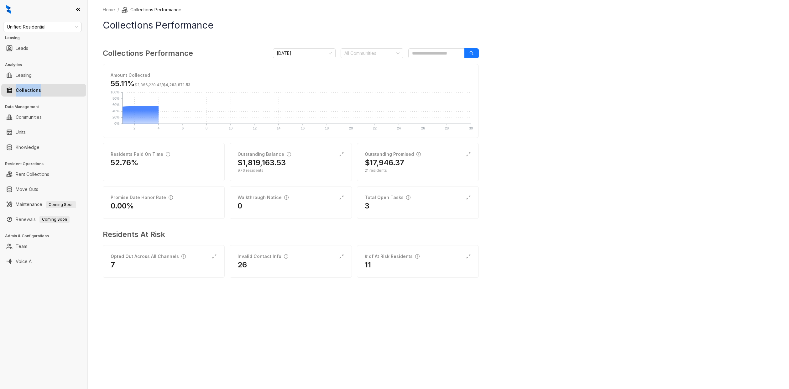
click at [68, 83] on ul "Collections" at bounding box center [43, 90] width 87 height 15
click at [284, 169] on div "976 residents" at bounding box center [290, 171] width 106 height 6
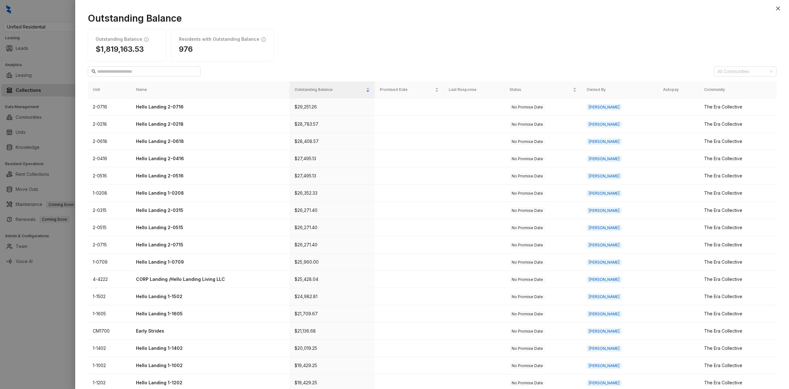
click at [54, 138] on div at bounding box center [394, 194] width 789 height 389
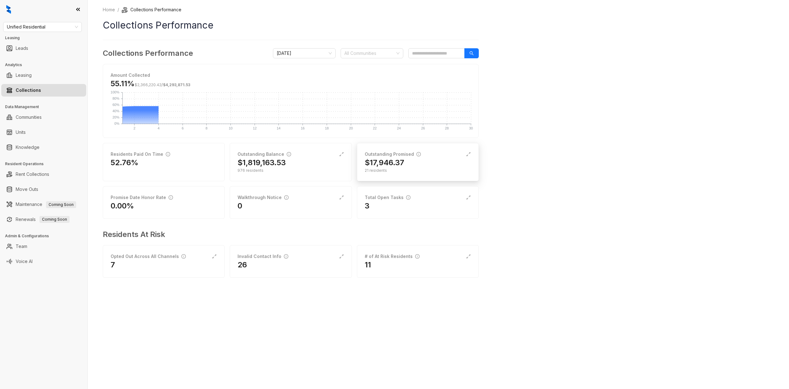
click at [399, 160] on h2 "$17,946.37" at bounding box center [384, 163] width 39 height 10
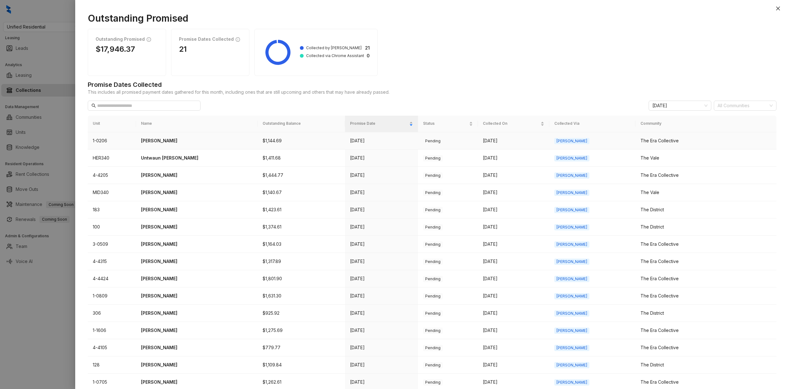
click at [287, 144] on td "$1,144.69" at bounding box center [301, 140] width 87 height 17
click at [278, 144] on td "$1,144.69" at bounding box center [301, 140] width 87 height 17
click at [274, 141] on td "$1,144.69" at bounding box center [301, 140] width 87 height 17
click at [176, 144] on td "Tiffany Pollard" at bounding box center [197, 140] width 122 height 17
click at [161, 142] on p "Tiffany Pollard" at bounding box center [197, 140] width 112 height 7
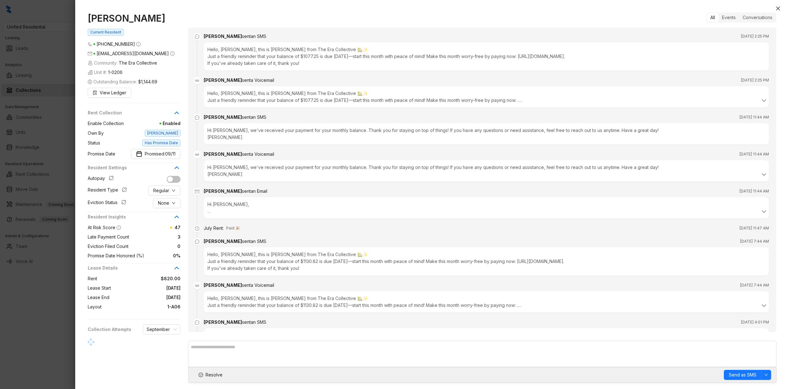
scroll to position [1162, 0]
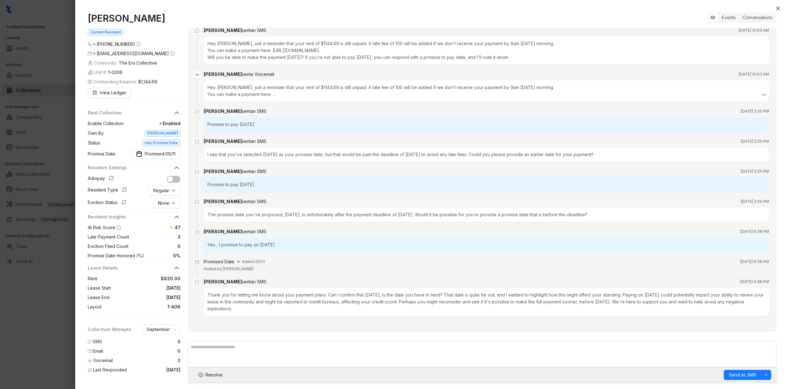
click at [53, 159] on div at bounding box center [394, 194] width 789 height 389
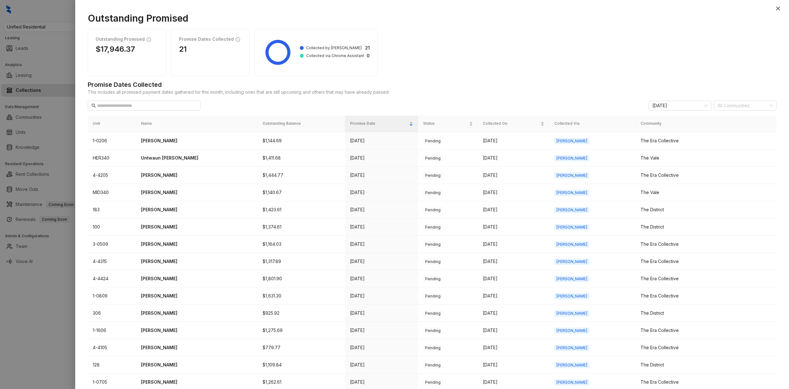
click at [48, 144] on div at bounding box center [394, 194] width 789 height 389
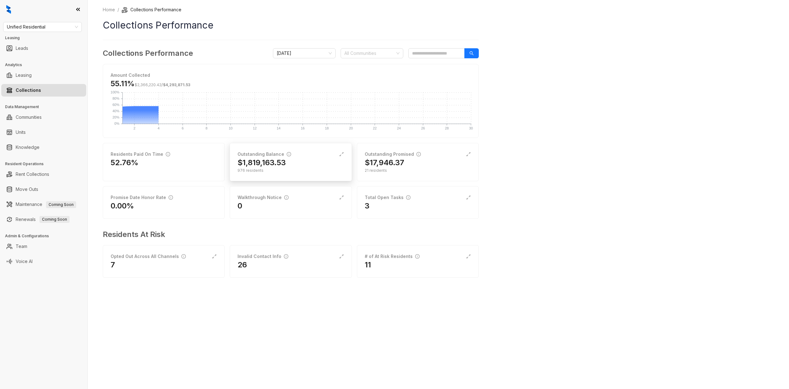
click at [312, 159] on div "$1,819,163.53" at bounding box center [290, 163] width 106 height 10
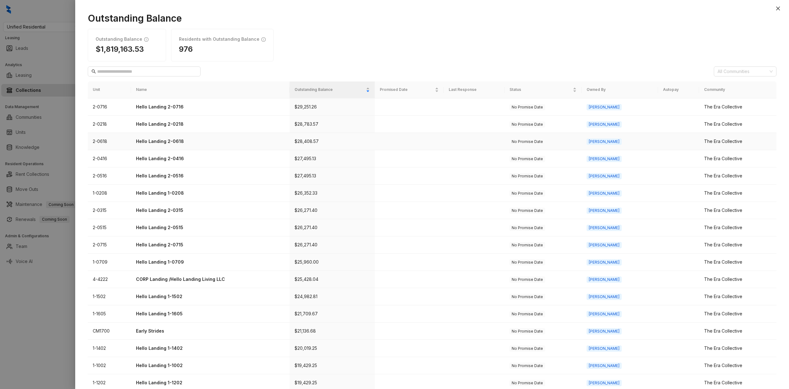
scroll to position [4, 0]
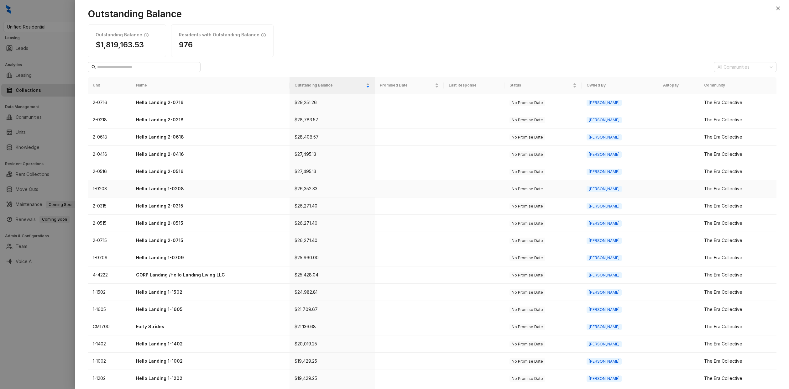
click at [168, 186] on p "Hello Landing 1-0208" at bounding box center [210, 188] width 149 height 7
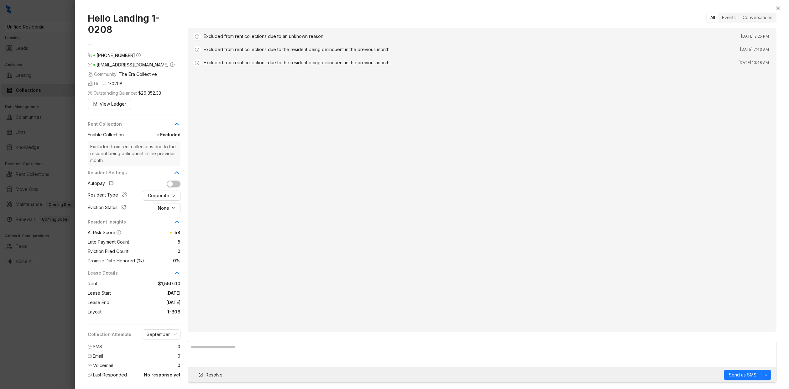
click at [51, 189] on div at bounding box center [394, 194] width 789 height 389
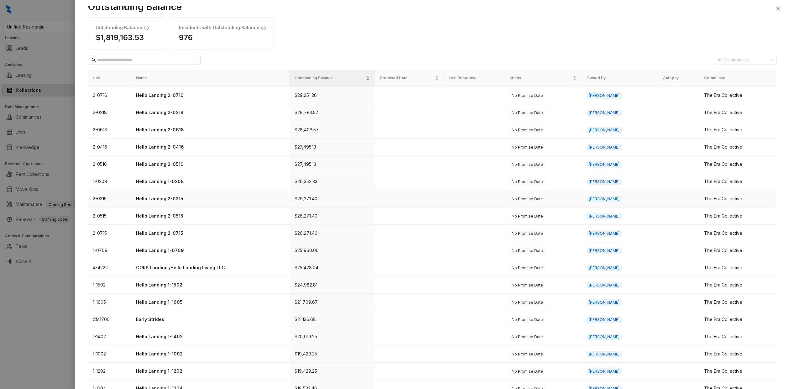
scroll to position [75, 0]
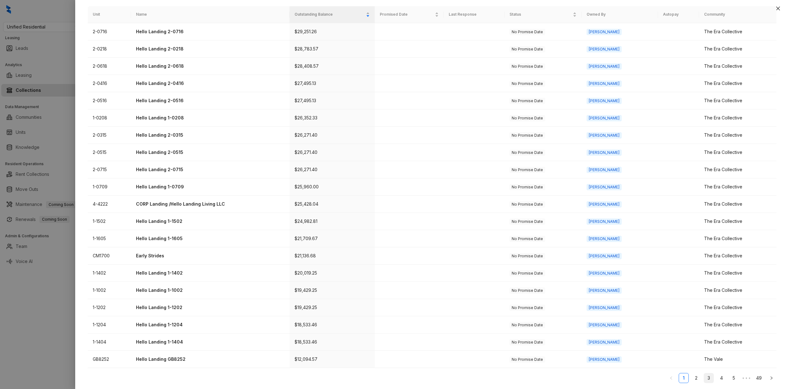
click at [708, 374] on link "3" at bounding box center [708, 377] width 9 height 9
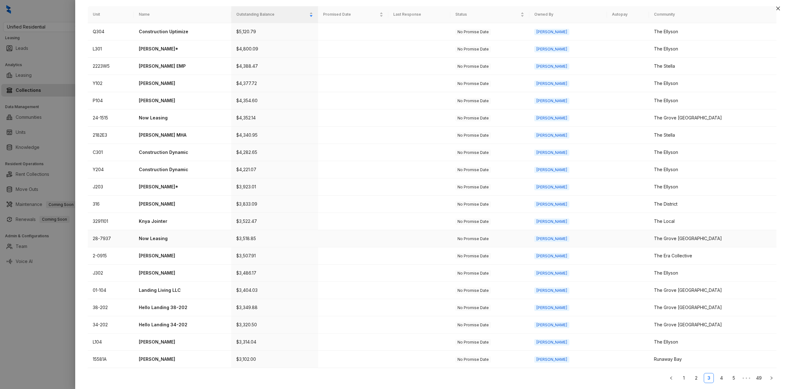
scroll to position [0, 0]
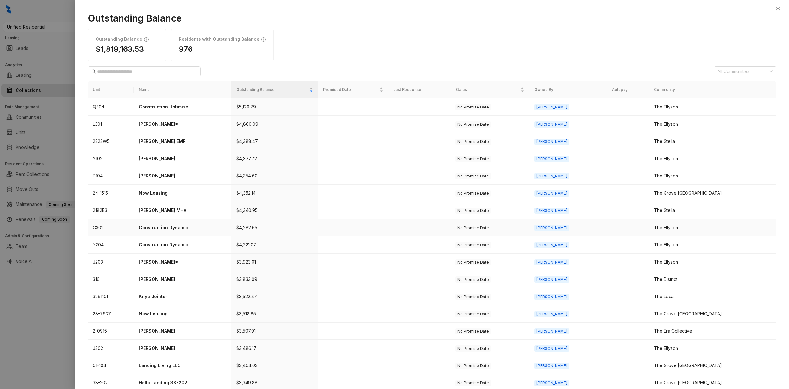
click at [169, 228] on p "Construction Dynamic" at bounding box center [182, 227] width 87 height 7
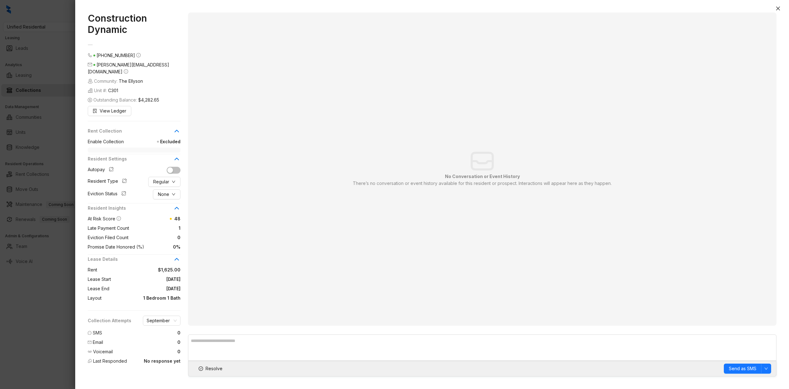
click at [58, 133] on div at bounding box center [394, 194] width 789 height 389
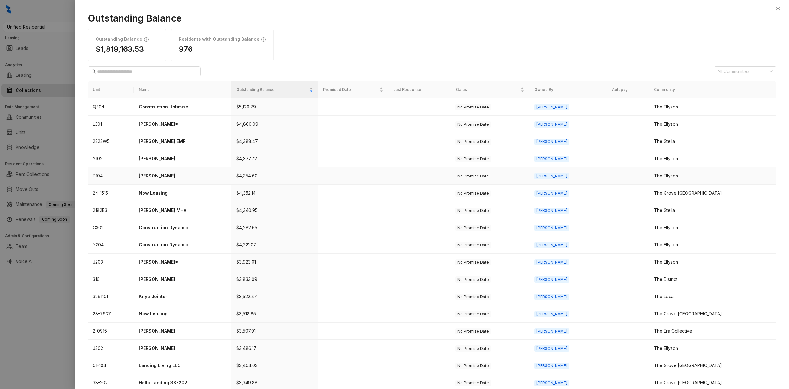
click at [165, 174] on p "Hailey Kirkland" at bounding box center [182, 175] width 87 height 7
